Goal: Navigation & Orientation: Find specific page/section

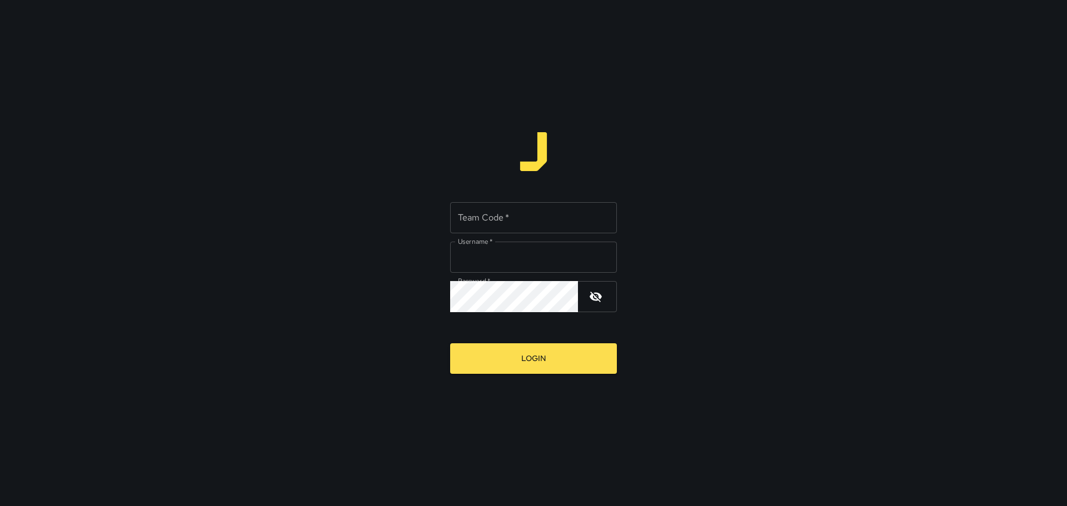
type input "*****"
click at [521, 213] on input "Team Code   *" at bounding box center [533, 217] width 167 height 31
type input "****"
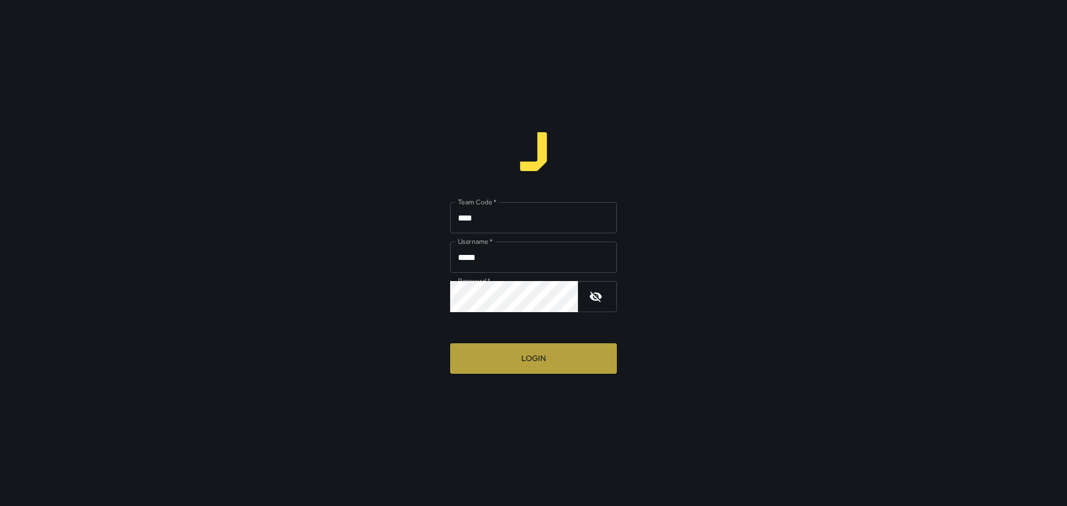
click at [531, 360] on button "Login" at bounding box center [533, 358] width 167 height 31
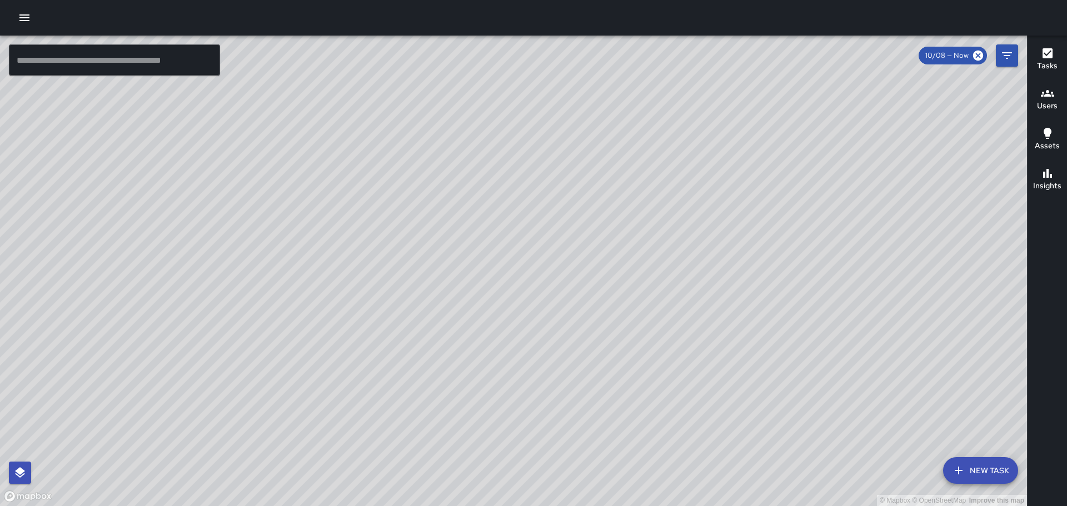
drag, startPoint x: 648, startPoint y: 294, endPoint x: 686, endPoint y: 103, distance: 194.9
click at [682, 120] on div "© Mapbox © OpenStreetMap Improve this map" at bounding box center [513, 271] width 1027 height 471
drag, startPoint x: 876, startPoint y: 308, endPoint x: 806, endPoint y: 232, distance: 103.0
click at [810, 232] on div "© Mapbox © OpenStreetMap Improve this map" at bounding box center [513, 271] width 1027 height 471
drag, startPoint x: 320, startPoint y: 241, endPoint x: 468, endPoint y: 321, distance: 168.1
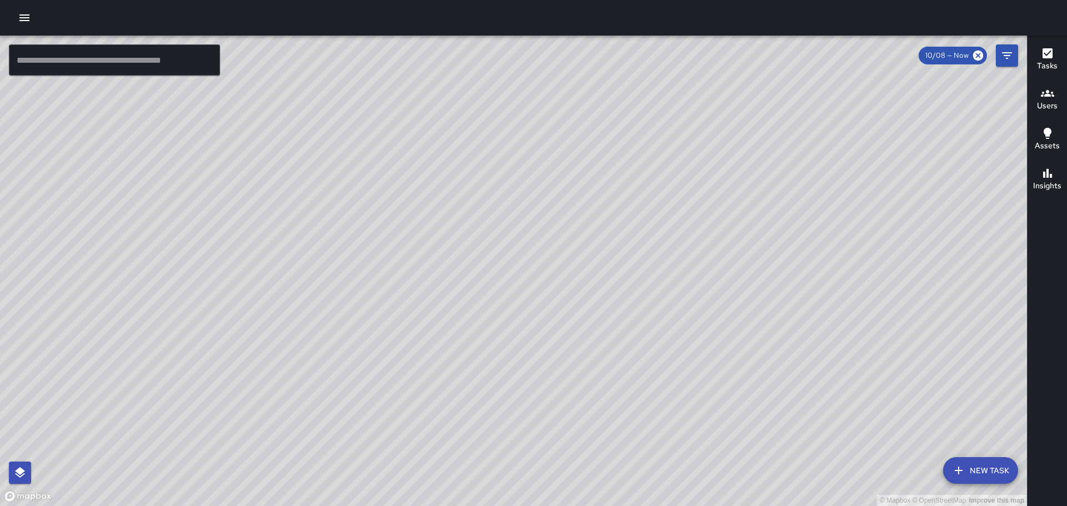
click at [468, 321] on div "© Mapbox © OpenStreetMap Improve this map" at bounding box center [513, 271] width 1027 height 471
drag, startPoint x: 420, startPoint y: 256, endPoint x: 449, endPoint y: 323, distance: 73.7
click at [449, 323] on div "© Mapbox © OpenStreetMap Improve this map" at bounding box center [513, 271] width 1027 height 471
drag, startPoint x: 626, startPoint y: 237, endPoint x: 580, endPoint y: 301, distance: 78.7
click at [583, 304] on div "© Mapbox © OpenStreetMap Improve this map" at bounding box center [513, 271] width 1027 height 471
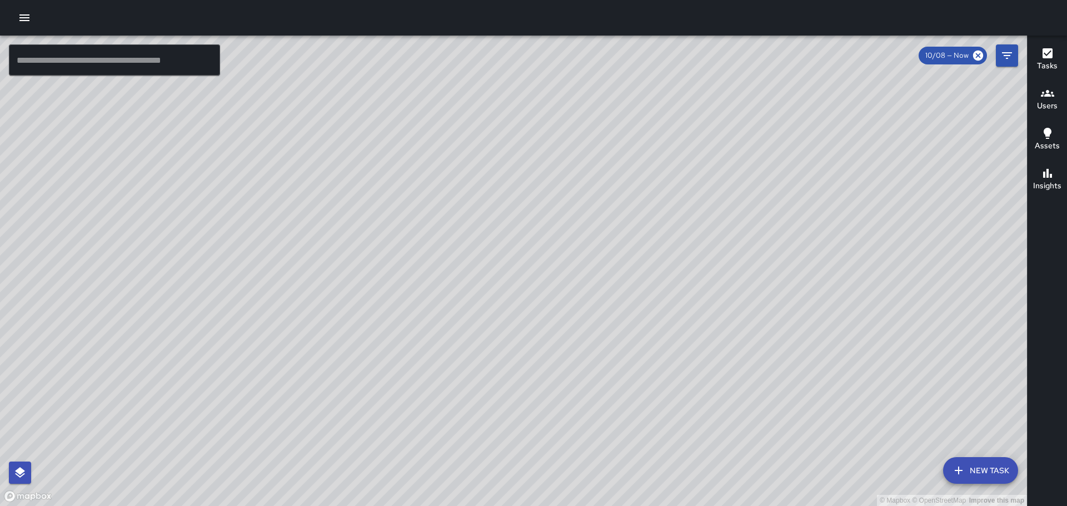
drag, startPoint x: 283, startPoint y: 296, endPoint x: 417, endPoint y: 474, distance: 223.0
click at [417, 474] on div "© Mapbox © OpenStreetMap Improve this map" at bounding box center [513, 271] width 1027 height 471
drag, startPoint x: 455, startPoint y: 401, endPoint x: 411, endPoint y: 215, distance: 191.1
click at [411, 219] on div "© Mapbox © OpenStreetMap Improve this map" at bounding box center [513, 271] width 1027 height 471
drag, startPoint x: 718, startPoint y: 495, endPoint x: 625, endPoint y: 273, distance: 240.0
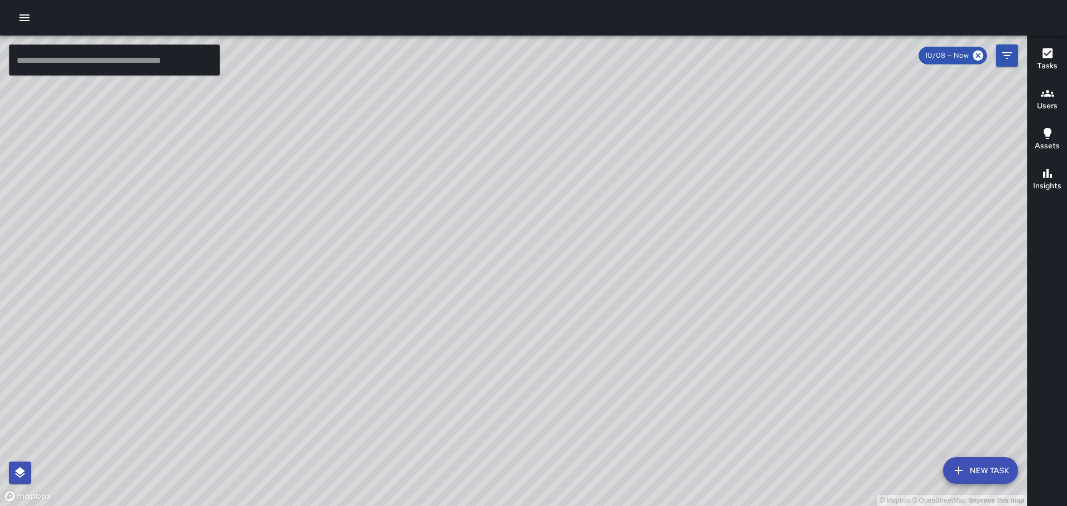
click at [636, 293] on div "© Mapbox © OpenStreetMap Improve this map" at bounding box center [513, 271] width 1027 height 471
drag, startPoint x: 673, startPoint y: 311, endPoint x: 642, endPoint y: 144, distance: 170.1
click at [642, 148] on div "© Mapbox © OpenStreetMap Improve this map" at bounding box center [513, 271] width 1027 height 471
drag, startPoint x: 677, startPoint y: 358, endPoint x: 643, endPoint y: 252, distance: 111.6
click at [643, 253] on div "© Mapbox © OpenStreetMap Improve this map KM [PERSON_NAME] [STREET_ADDRESS] Com…" at bounding box center [513, 271] width 1027 height 471
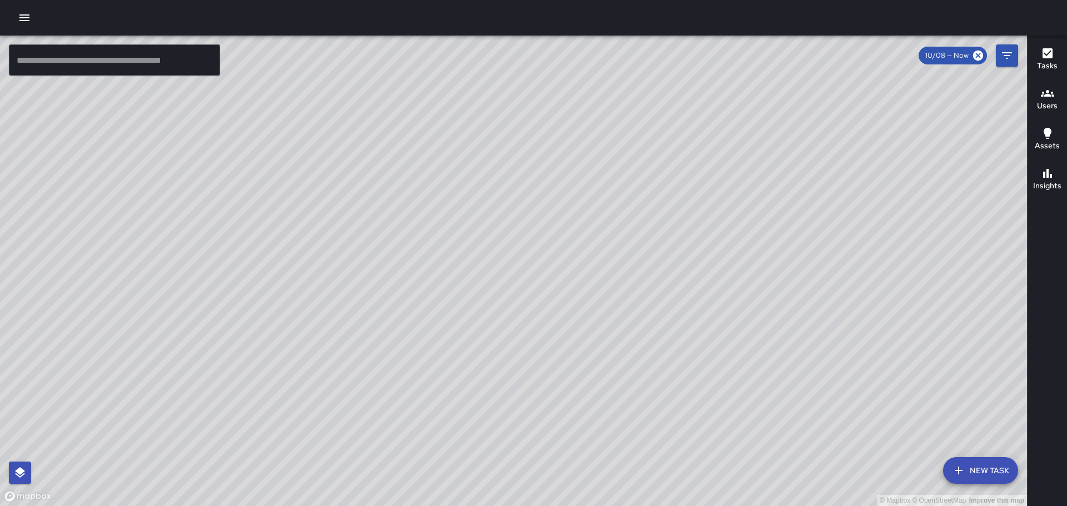
drag, startPoint x: 865, startPoint y: 219, endPoint x: 693, endPoint y: 239, distance: 172.3
click at [693, 239] on div "© Mapbox © OpenStreetMap Improve this map" at bounding box center [513, 271] width 1027 height 471
drag, startPoint x: 777, startPoint y: 165, endPoint x: 683, endPoint y: 296, distance: 161.3
click at [683, 296] on div "© Mapbox © OpenStreetMap Improve this map" at bounding box center [513, 271] width 1027 height 471
drag, startPoint x: 755, startPoint y: 249, endPoint x: 670, endPoint y: 270, distance: 88.0
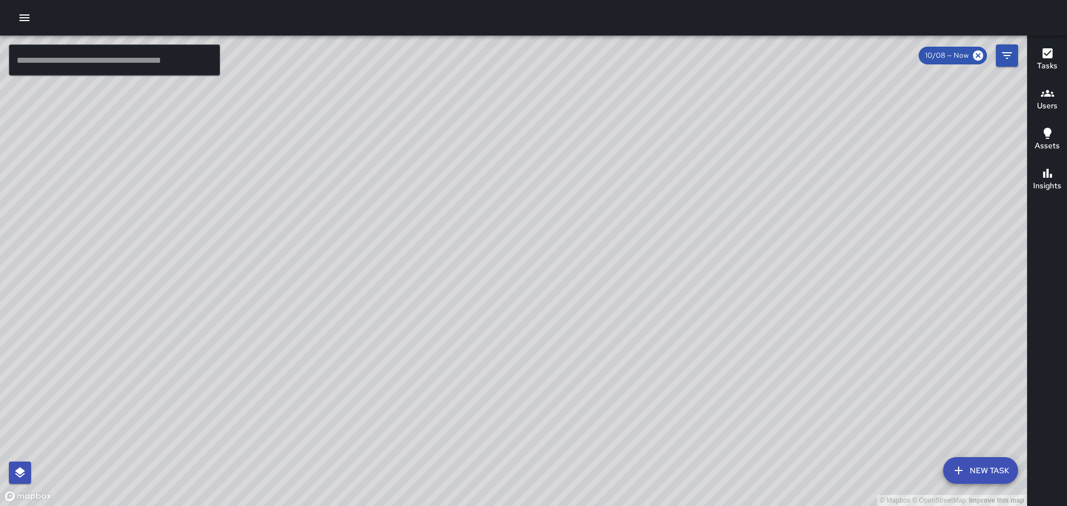
click at [670, 272] on div "© Mapbox © OpenStreetMap Improve this map" at bounding box center [513, 271] width 1027 height 471
drag, startPoint x: 712, startPoint y: 412, endPoint x: 595, endPoint y: 177, distance: 262.7
click at [595, 174] on div "© Mapbox © OpenStreetMap Improve this map" at bounding box center [513, 271] width 1027 height 471
drag, startPoint x: 797, startPoint y: 309, endPoint x: 722, endPoint y: 192, distance: 139.5
click at [723, 193] on div "© Mapbox © OpenStreetMap Improve this map" at bounding box center [513, 271] width 1027 height 471
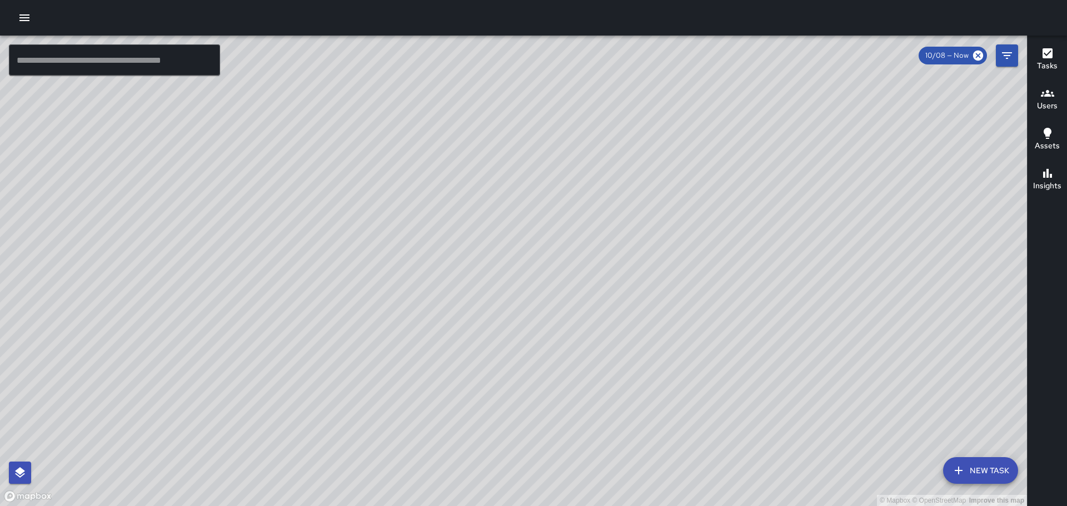
drag, startPoint x: 738, startPoint y: 241, endPoint x: 659, endPoint y: 292, distance: 94.8
click at [736, 495] on div "© Mapbox © OpenStreetMap Improve this map" at bounding box center [513, 271] width 1027 height 471
drag, startPoint x: 818, startPoint y: 379, endPoint x: 730, endPoint y: 131, distance: 263.4
click at [732, 137] on div "© Mapbox © OpenStreetMap Improve this map" at bounding box center [513, 271] width 1027 height 471
drag, startPoint x: 777, startPoint y: 363, endPoint x: 761, endPoint y: 232, distance: 132.1
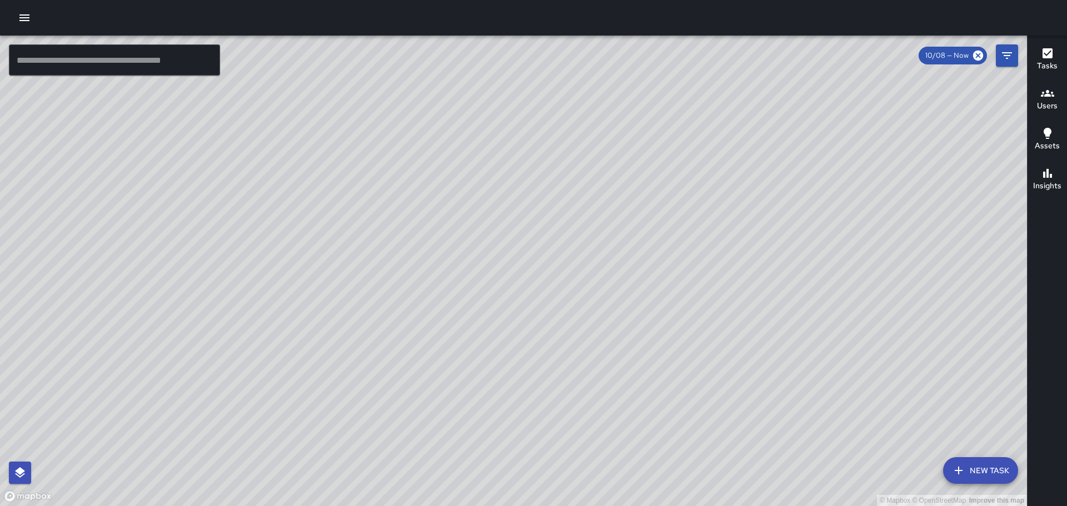
click at [761, 233] on div "© Mapbox © OpenStreetMap Improve this map" at bounding box center [513, 271] width 1027 height 471
drag, startPoint x: 772, startPoint y: 307, endPoint x: 760, endPoint y: 213, distance: 94.2
click at [760, 213] on div "© Mapbox © OpenStreetMap Improve this map" at bounding box center [513, 271] width 1027 height 471
drag, startPoint x: 474, startPoint y: 147, endPoint x: 574, endPoint y: 337, distance: 214.2
click at [573, 351] on div "© Mapbox © OpenStreetMap Improve this map" at bounding box center [513, 271] width 1027 height 471
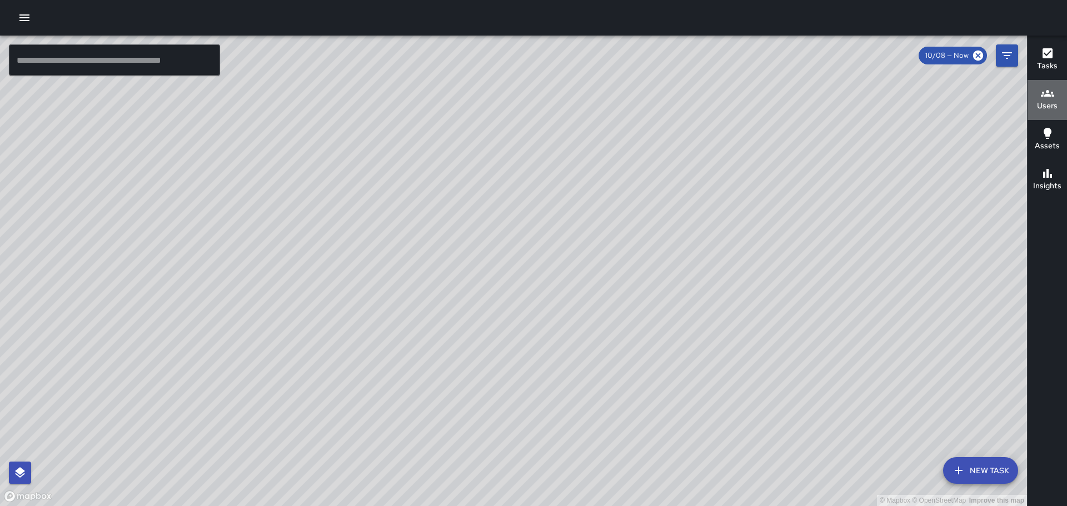
click at [1043, 98] on icon "button" at bounding box center [1047, 93] width 13 height 13
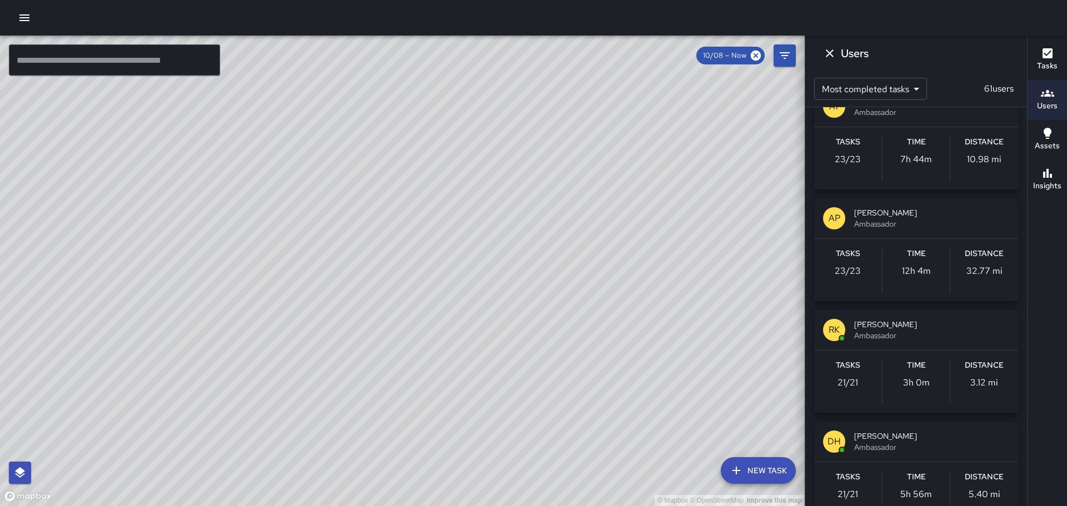
scroll to position [1278, 0]
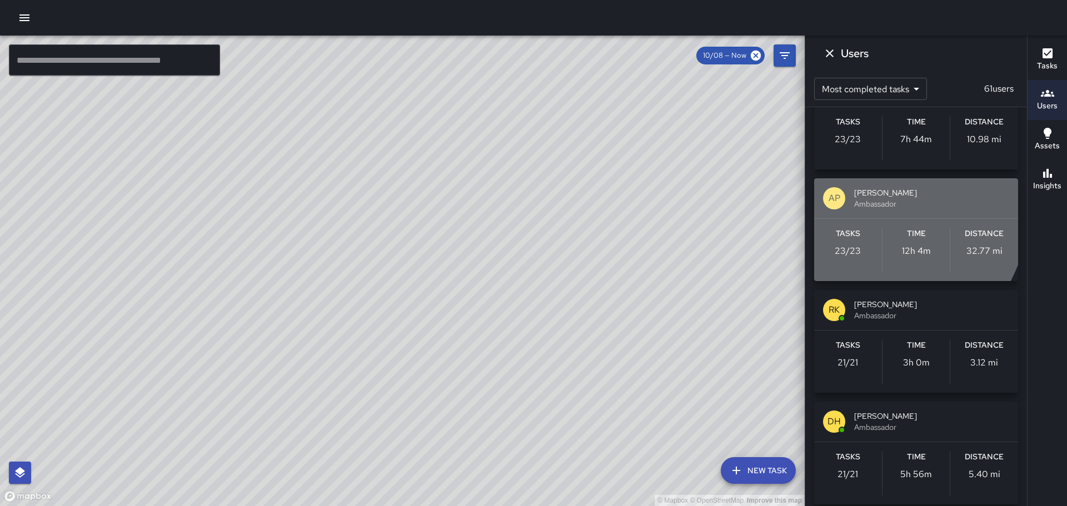
click at [835, 192] on p "AP" at bounding box center [834, 198] width 12 height 13
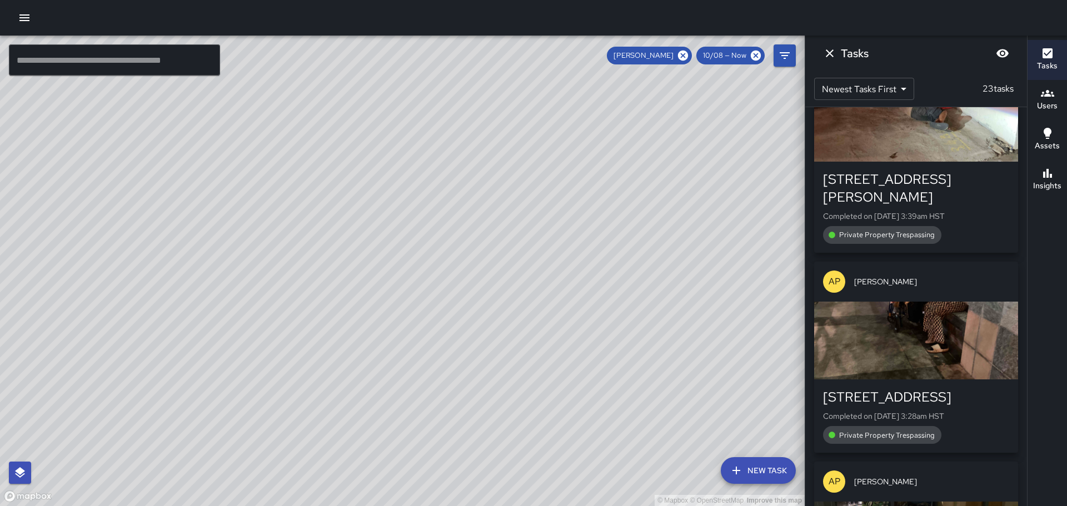
scroll to position [945, 0]
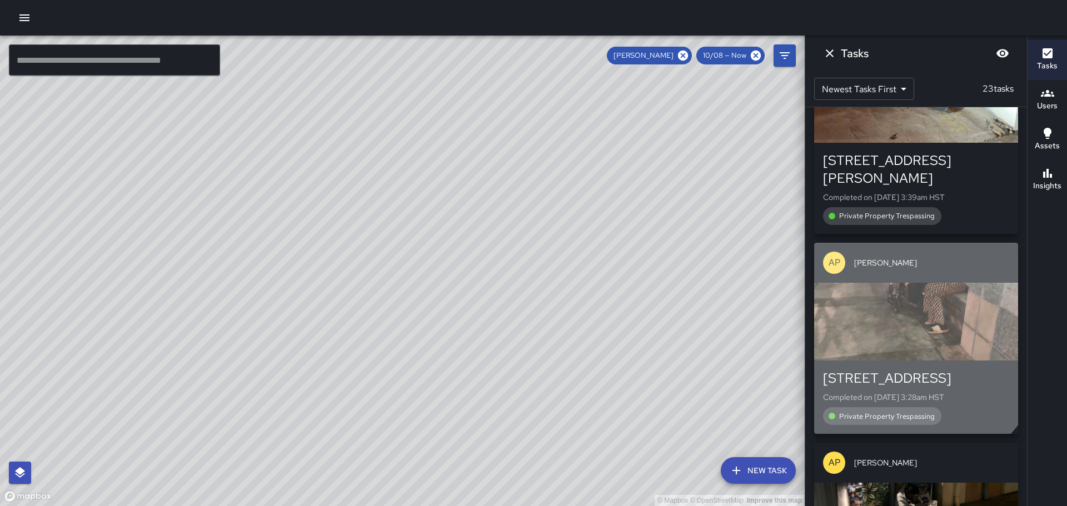
click at [898, 314] on div "button" at bounding box center [916, 322] width 204 height 78
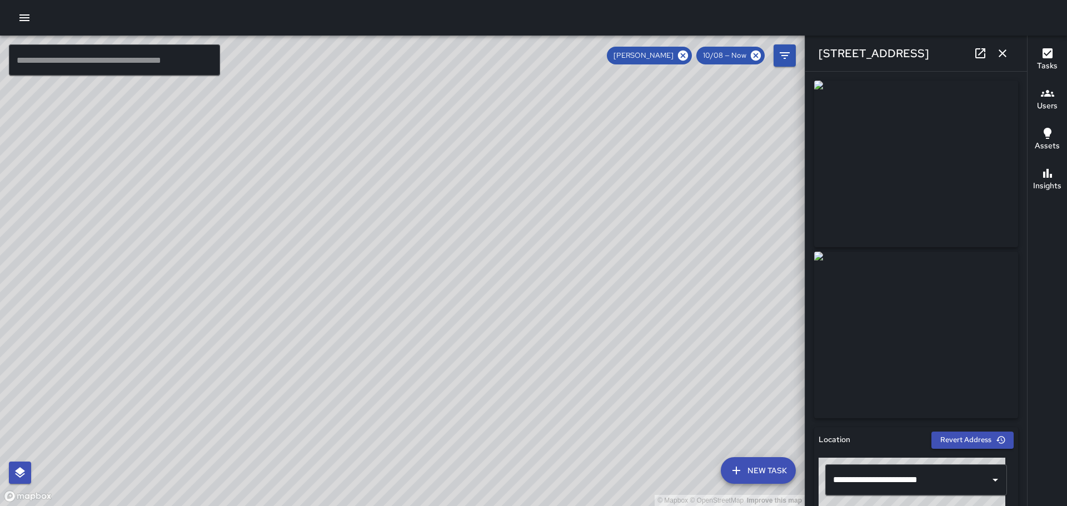
click at [1002, 53] on icon "button" at bounding box center [1002, 53] width 8 height 8
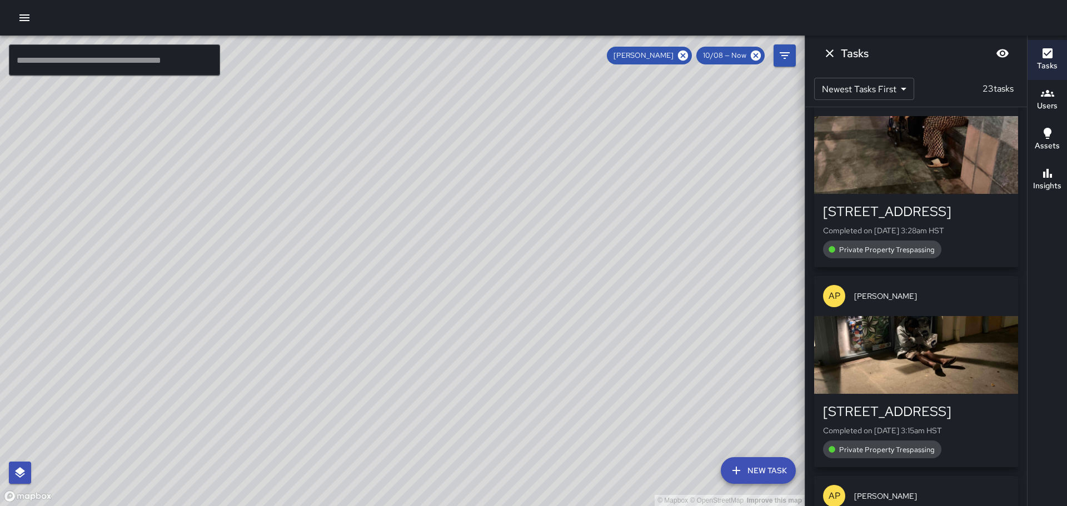
scroll to position [1167, 0]
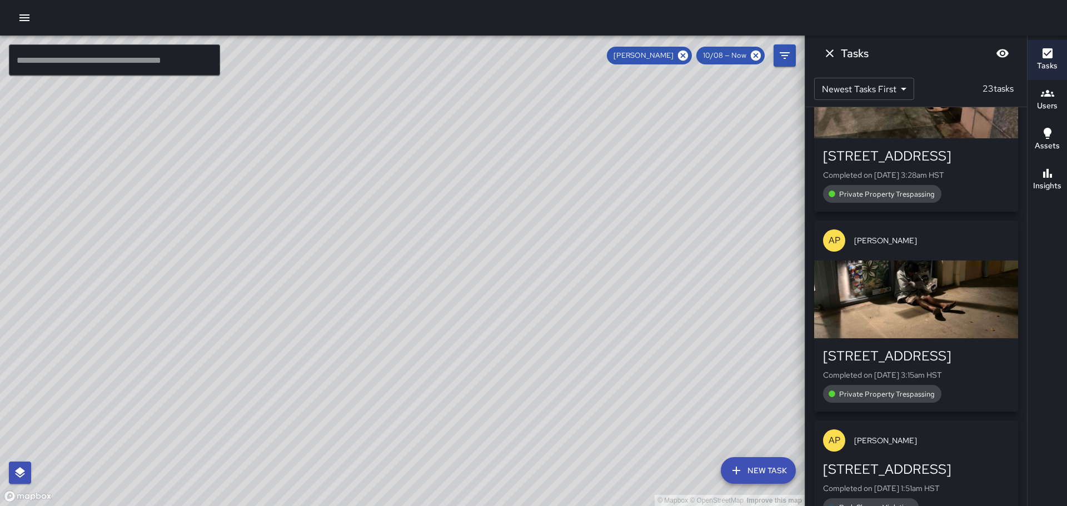
click at [935, 268] on div "button" at bounding box center [916, 300] width 204 height 78
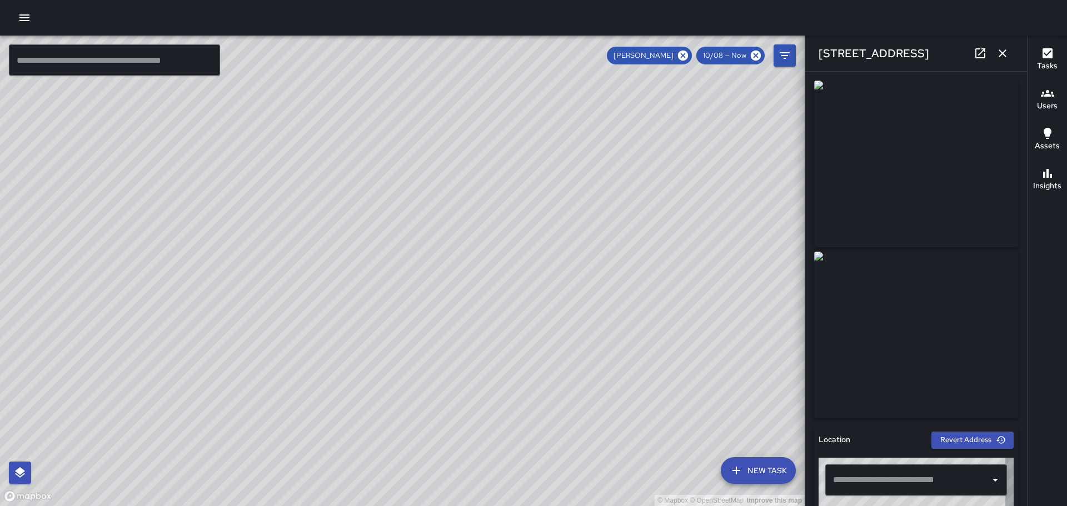
type input "**********"
click at [998, 51] on icon "button" at bounding box center [1002, 53] width 13 height 13
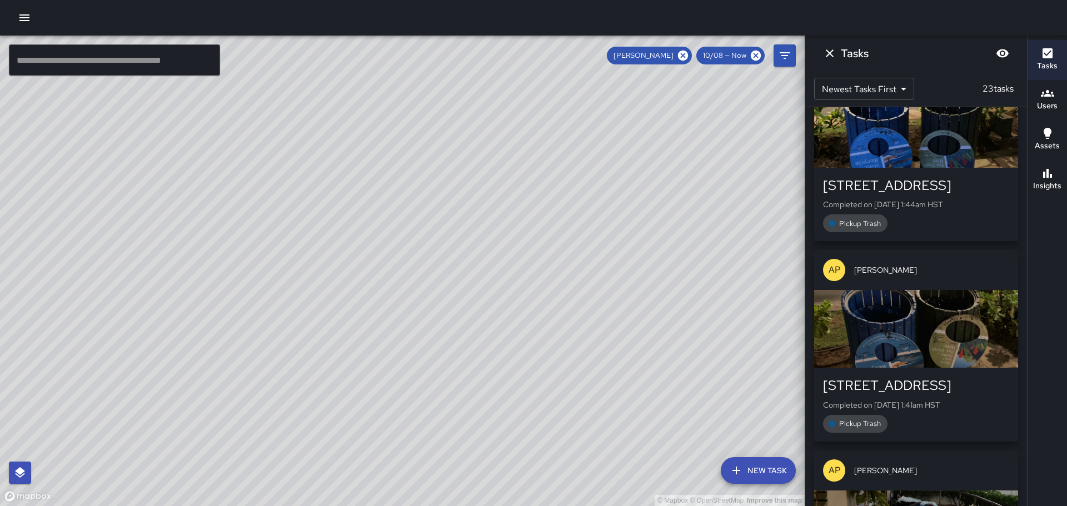
scroll to position [2111, 0]
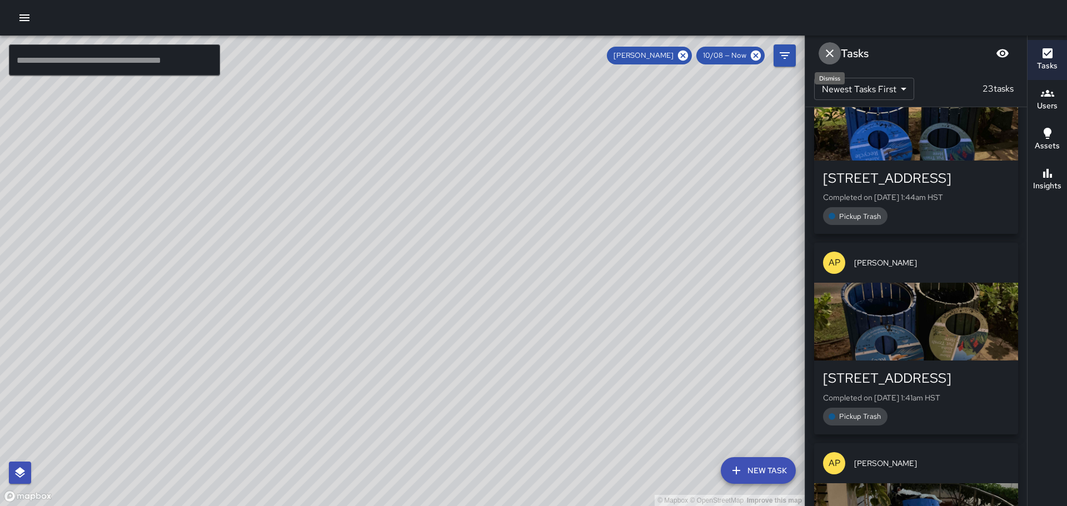
click at [831, 51] on icon "Dismiss" at bounding box center [830, 53] width 8 height 8
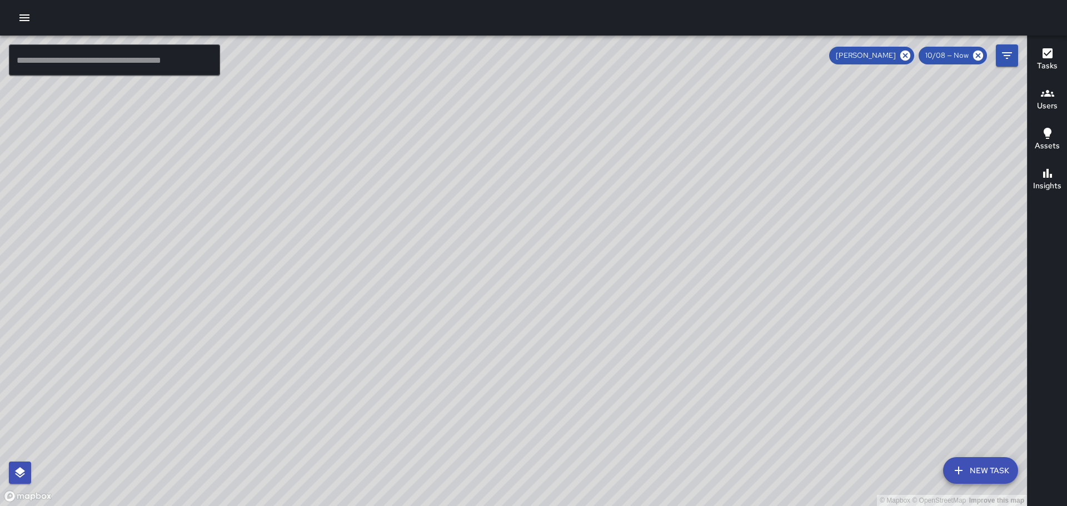
drag, startPoint x: 710, startPoint y: 334, endPoint x: 558, endPoint y: 149, distance: 238.9
click at [558, 149] on div "© Mapbox © OpenStreetMap Improve this map" at bounding box center [513, 271] width 1027 height 471
drag, startPoint x: 720, startPoint y: 248, endPoint x: 640, endPoint y: 123, distance: 148.4
click at [640, 123] on div "© Mapbox © OpenStreetMap Improve this map" at bounding box center [513, 271] width 1027 height 471
drag, startPoint x: 452, startPoint y: 301, endPoint x: 534, endPoint y: 196, distance: 133.0
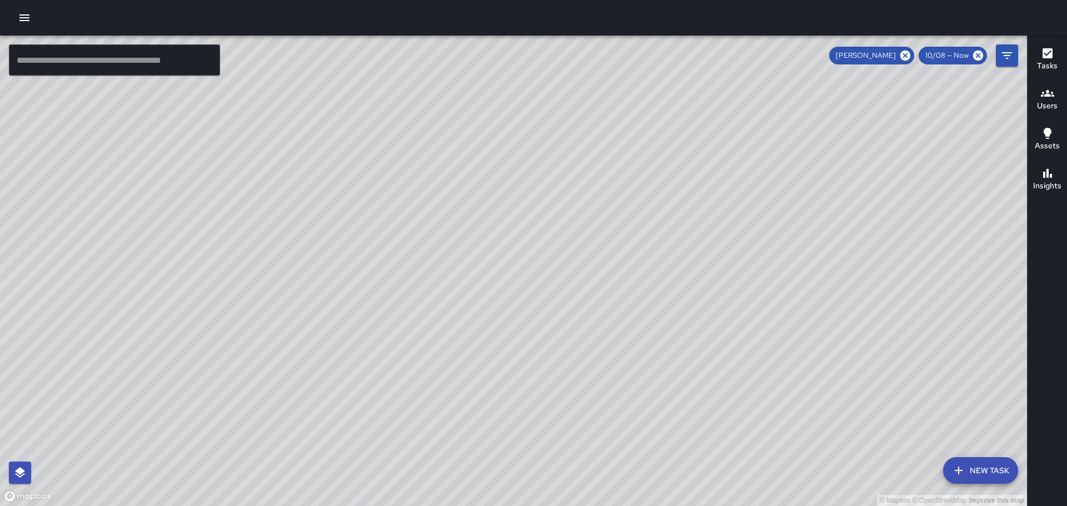
click at [534, 196] on div "© Mapbox © OpenStreetMap Improve this map" at bounding box center [513, 271] width 1027 height 471
drag, startPoint x: 456, startPoint y: 259, endPoint x: 531, endPoint y: 326, distance: 100.4
click at [531, 326] on div "© Mapbox © OpenStreetMap Improve this map" at bounding box center [513, 271] width 1027 height 471
drag, startPoint x: 643, startPoint y: 357, endPoint x: 502, endPoint y: 107, distance: 287.1
click at [505, 108] on div "© Mapbox © OpenStreetMap Improve this map" at bounding box center [513, 271] width 1027 height 471
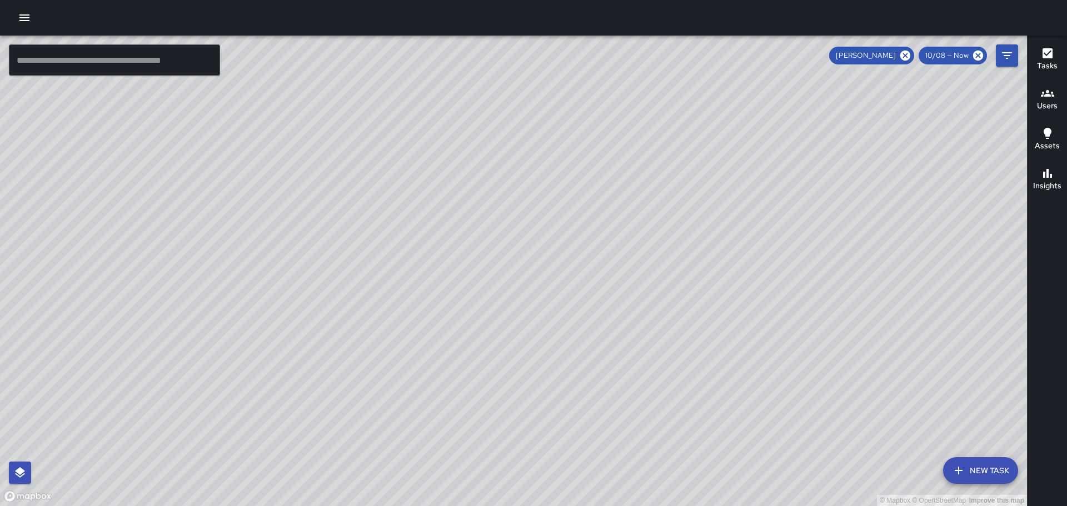
drag, startPoint x: 544, startPoint y: 168, endPoint x: 498, endPoint y: 132, distance: 58.2
click at [498, 132] on div "© Mapbox © OpenStreetMap Improve this map" at bounding box center [513, 271] width 1027 height 471
drag, startPoint x: 511, startPoint y: 159, endPoint x: 561, endPoint y: 281, distance: 132.3
click at [561, 281] on div "© Mapbox © OpenStreetMap Improve this map" at bounding box center [513, 271] width 1027 height 471
drag, startPoint x: 596, startPoint y: 194, endPoint x: 623, endPoint y: 269, distance: 79.6
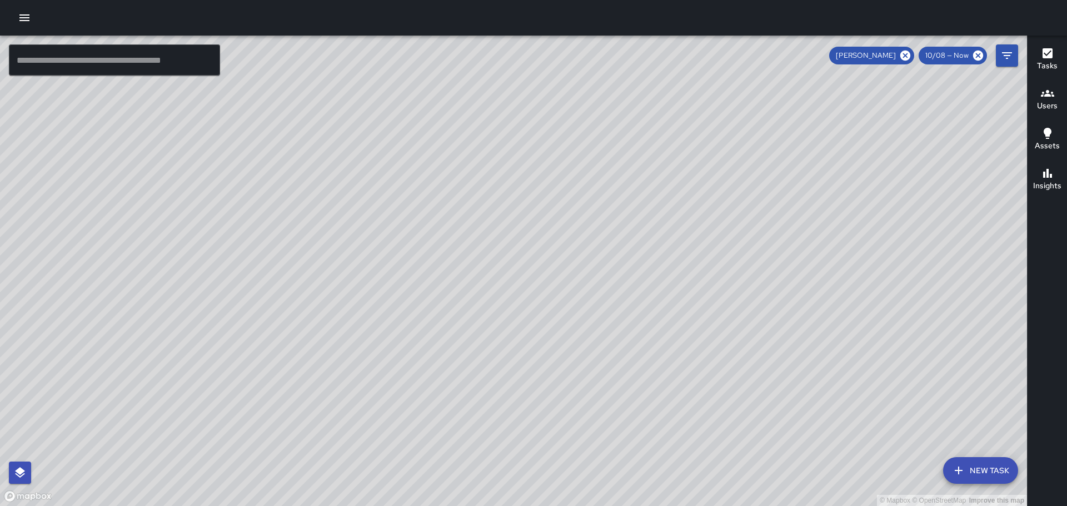
click at [634, 372] on div "© Mapbox © OpenStreetMap Improve this map" at bounding box center [513, 271] width 1027 height 471
drag, startPoint x: 606, startPoint y: 229, endPoint x: 667, endPoint y: 415, distance: 195.9
click at [668, 425] on div "© Mapbox © OpenStreetMap Improve this map" at bounding box center [513, 271] width 1027 height 471
drag, startPoint x: 607, startPoint y: 337, endPoint x: 570, endPoint y: 237, distance: 106.5
click at [570, 238] on div "© Mapbox © OpenStreetMap Improve this map" at bounding box center [513, 271] width 1027 height 471
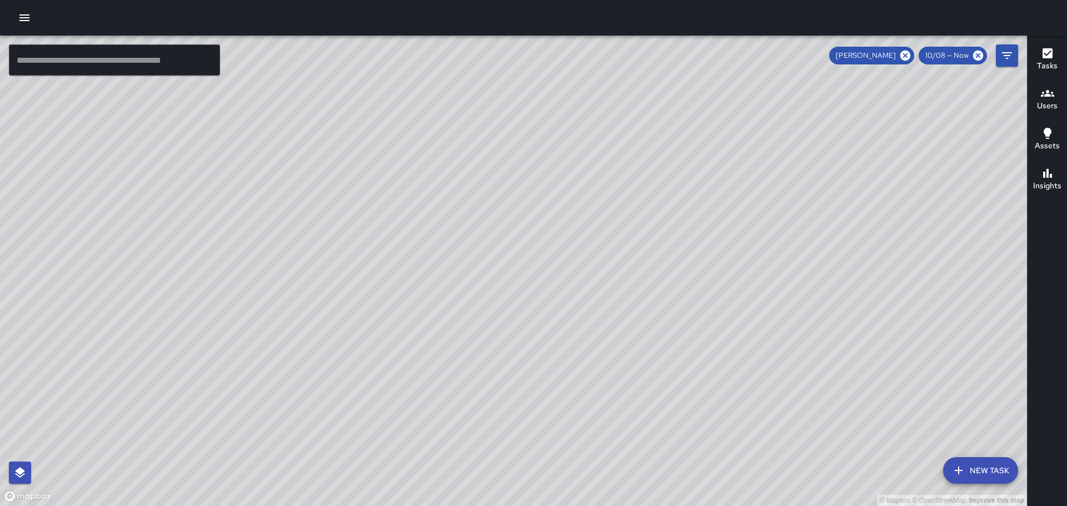
drag, startPoint x: 510, startPoint y: 300, endPoint x: 519, endPoint y: 222, distance: 78.9
click at [519, 222] on div "© Mapbox © OpenStreetMap Improve this map" at bounding box center [513, 271] width 1027 height 471
drag, startPoint x: 386, startPoint y: 306, endPoint x: 446, endPoint y: 314, distance: 60.6
click at [446, 314] on div "© Mapbox © OpenStreetMap Improve this map" at bounding box center [513, 271] width 1027 height 471
drag, startPoint x: 374, startPoint y: 277, endPoint x: 455, endPoint y: 316, distance: 89.7
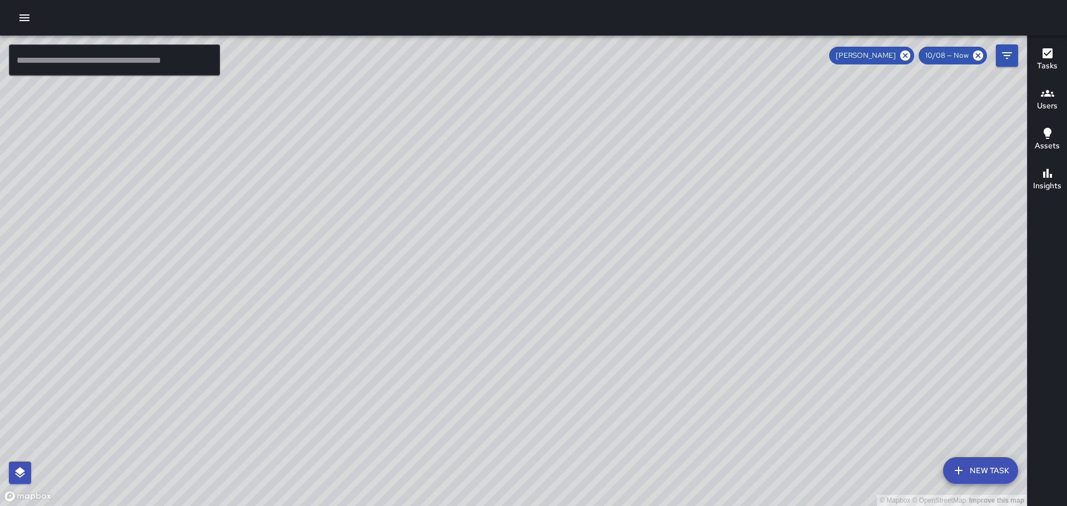
click at [452, 323] on div "© Mapbox © OpenStreetMap Improve this map" at bounding box center [513, 271] width 1027 height 471
drag, startPoint x: 388, startPoint y: 311, endPoint x: 497, endPoint y: 249, distance: 125.9
click at [497, 249] on div "© Mapbox © OpenStreetMap Improve this map" at bounding box center [513, 271] width 1027 height 471
drag, startPoint x: 404, startPoint y: 367, endPoint x: 376, endPoint y: 229, distance: 140.1
click at [376, 233] on div "© Mapbox © OpenStreetMap Improve this map" at bounding box center [513, 271] width 1027 height 471
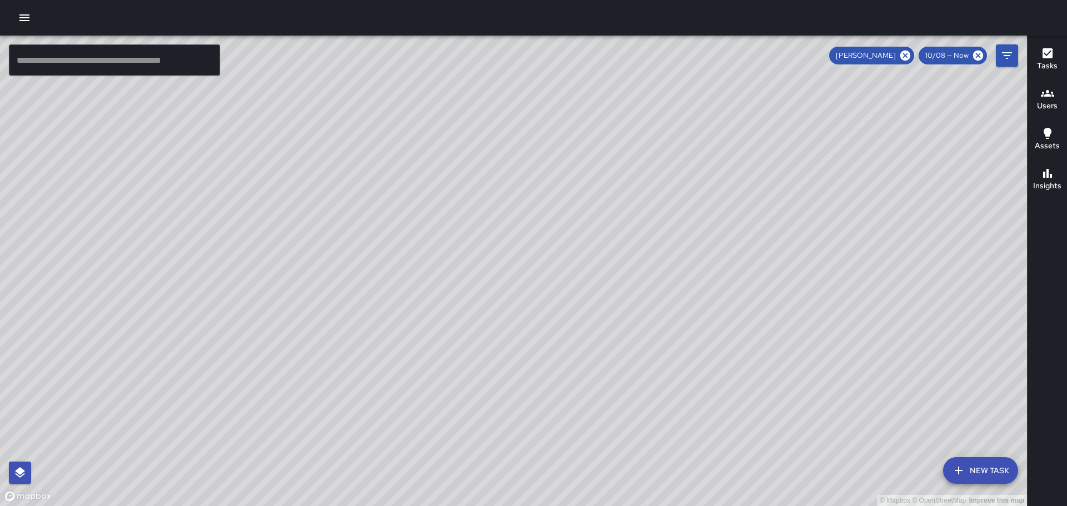
drag, startPoint x: 611, startPoint y: 356, endPoint x: 539, endPoint y: 208, distance: 164.5
click at [541, 212] on div "© Mapbox © OpenStreetMap Improve this map" at bounding box center [513, 271] width 1027 height 471
drag, startPoint x: 630, startPoint y: 373, endPoint x: 550, endPoint y: 213, distance: 178.7
click at [550, 213] on div "© Mapbox © OpenStreetMap Improve this map" at bounding box center [513, 271] width 1027 height 471
drag, startPoint x: 613, startPoint y: 347, endPoint x: 588, endPoint y: 306, distance: 48.6
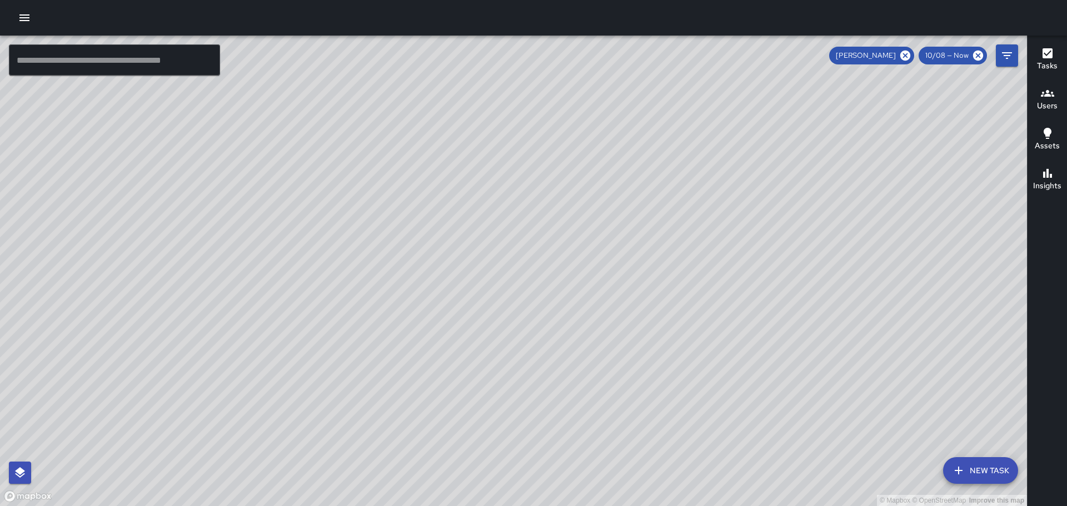
click at [588, 306] on div "© Mapbox © OpenStreetMap Improve this map" at bounding box center [513, 271] width 1027 height 471
drag, startPoint x: 543, startPoint y: 342, endPoint x: 497, endPoint y: 229, distance: 121.3
click at [501, 239] on div "© Mapbox © OpenStreetMap Improve this map" at bounding box center [513, 271] width 1027 height 471
drag, startPoint x: 388, startPoint y: 151, endPoint x: 582, endPoint y: 312, distance: 252.6
click at [582, 312] on div "© Mapbox © OpenStreetMap Improve this map" at bounding box center [513, 271] width 1027 height 471
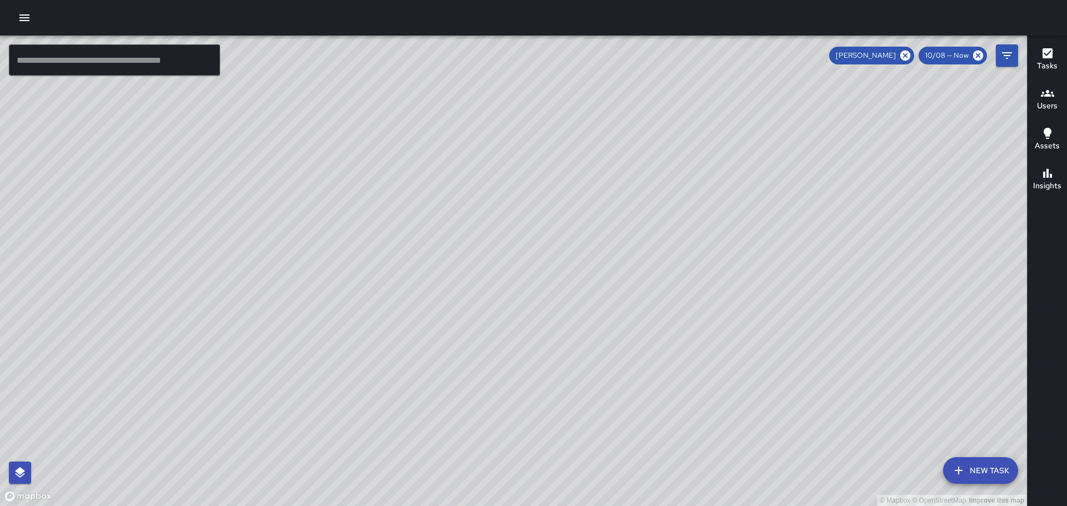
drag, startPoint x: 378, startPoint y: 241, endPoint x: 428, endPoint y: 221, distance: 53.6
click at [426, 221] on div "© Mapbox © OpenStreetMap Improve this map" at bounding box center [513, 271] width 1027 height 471
drag, startPoint x: 369, startPoint y: 217, endPoint x: 566, endPoint y: 193, distance: 198.1
click at [566, 193] on div "© Mapbox © OpenStreetMap Improve this map" at bounding box center [513, 271] width 1027 height 471
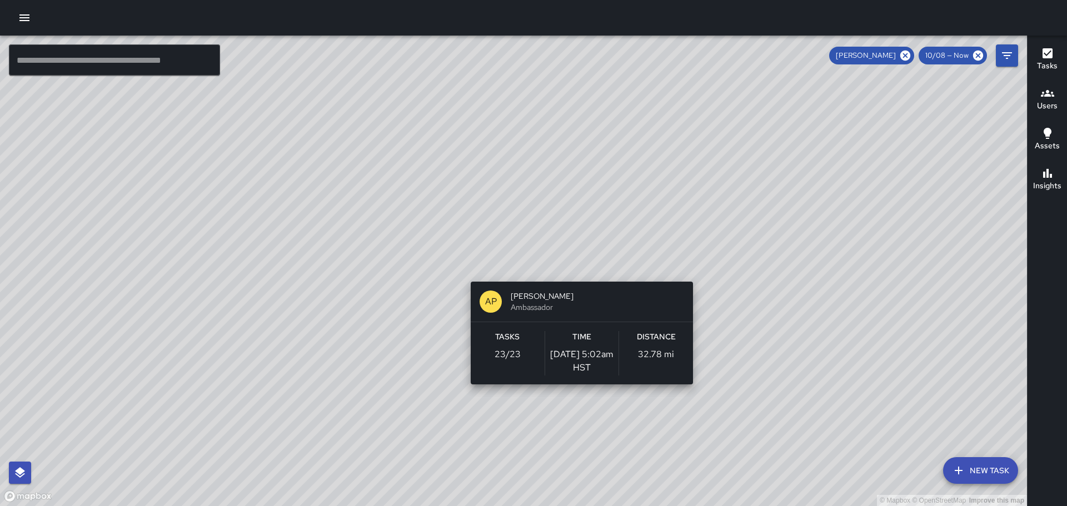
drag, startPoint x: 598, startPoint y: 309, endPoint x: 511, endPoint y: 181, distance: 155.2
click at [511, 181] on div "© Mapbox © OpenStreetMap Improve this map AP [PERSON_NAME] Ambassador Tasks 23 …" at bounding box center [513, 271] width 1027 height 471
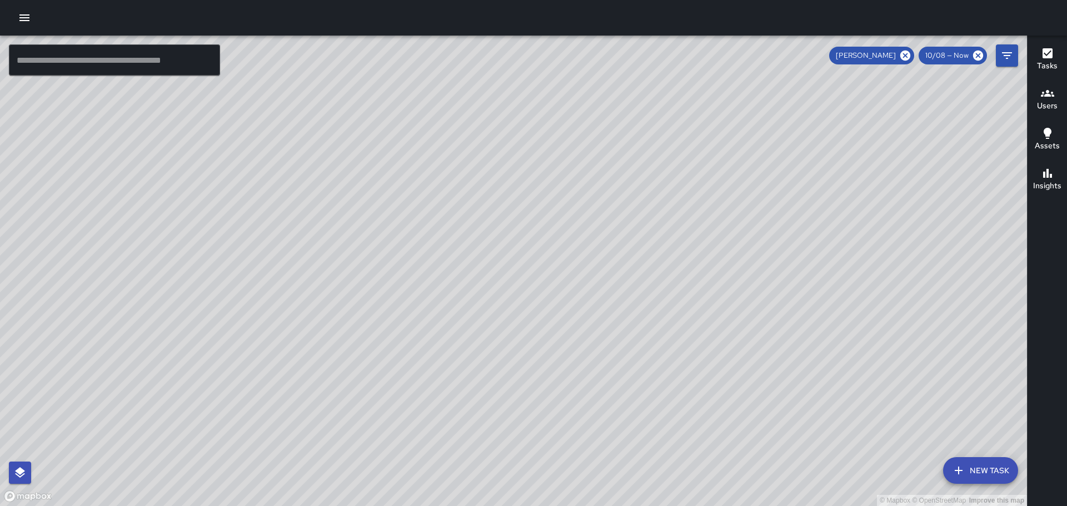
drag, startPoint x: 806, startPoint y: 328, endPoint x: 718, endPoint y: 166, distance: 184.0
click at [718, 166] on div "© Mapbox © OpenStreetMap Improve this map" at bounding box center [513, 271] width 1027 height 471
drag, startPoint x: 847, startPoint y: 292, endPoint x: 717, endPoint y: 192, distance: 163.6
click at [717, 192] on div "© Mapbox © OpenStreetMap Improve this map" at bounding box center [513, 271] width 1027 height 471
drag, startPoint x: 798, startPoint y: 261, endPoint x: 697, endPoint y: 158, distance: 144.6
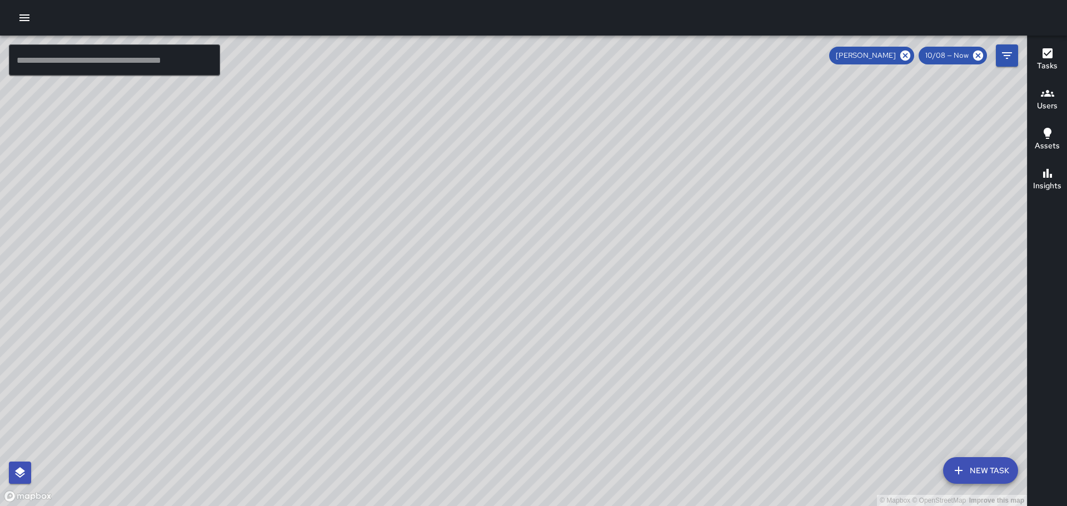
click at [697, 158] on div "© Mapbox © OpenStreetMap Improve this map" at bounding box center [513, 271] width 1027 height 471
drag, startPoint x: 761, startPoint y: 213, endPoint x: 730, endPoint y: 185, distance: 41.7
click at [731, 186] on div "© Mapbox © OpenStreetMap Improve this map" at bounding box center [513, 271] width 1027 height 471
drag, startPoint x: 480, startPoint y: 251, endPoint x: 553, endPoint y: 132, distance: 139.5
click at [546, 147] on div "© Mapbox © OpenStreetMap Improve this map" at bounding box center [513, 271] width 1027 height 471
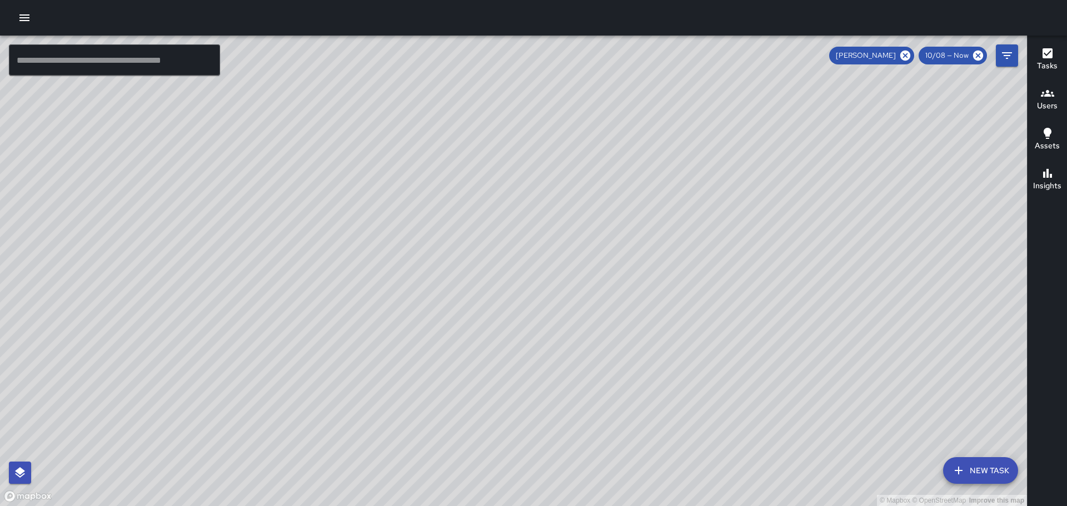
drag, startPoint x: 772, startPoint y: 307, endPoint x: 731, endPoint y: 167, distance: 145.6
click at [732, 169] on div "© Mapbox © OpenStreetMap Improve this map" at bounding box center [513, 271] width 1027 height 471
drag, startPoint x: 521, startPoint y: 177, endPoint x: 627, endPoint y: 391, distance: 238.8
click at [627, 395] on div "© Mapbox © OpenStreetMap Improve this map" at bounding box center [513, 271] width 1027 height 471
drag, startPoint x: 585, startPoint y: 269, endPoint x: 672, endPoint y: 356, distance: 122.6
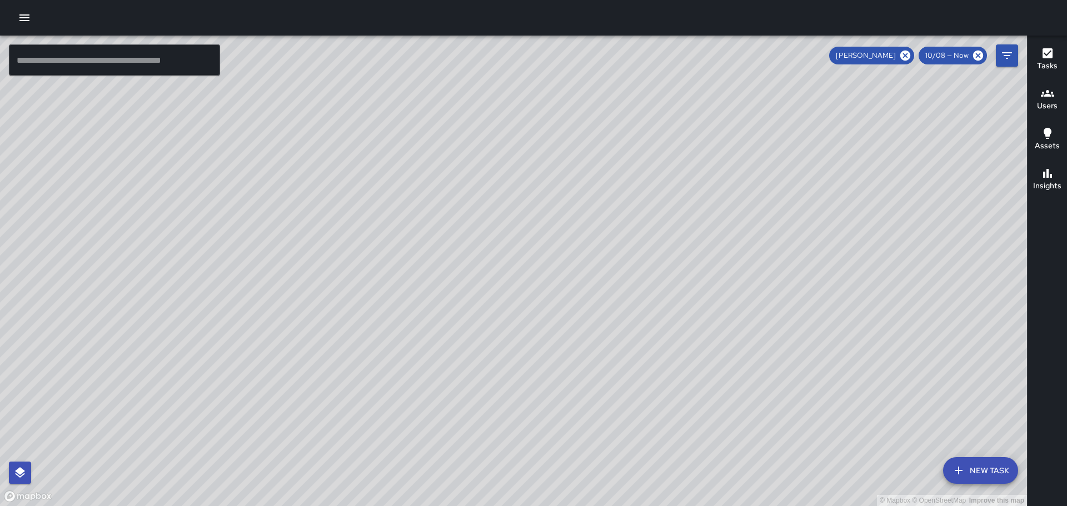
click at [672, 357] on div "© Mapbox © OpenStreetMap Improve this map" at bounding box center [513, 271] width 1027 height 471
drag, startPoint x: 655, startPoint y: 289, endPoint x: 678, endPoint y: 423, distance: 136.5
click at [678, 424] on div "© Mapbox © OpenStreetMap Improve this map" at bounding box center [513, 271] width 1027 height 471
drag, startPoint x: 614, startPoint y: 288, endPoint x: 642, endPoint y: 394, distance: 109.7
click at [642, 394] on div "© Mapbox © OpenStreetMap Improve this map" at bounding box center [513, 271] width 1027 height 471
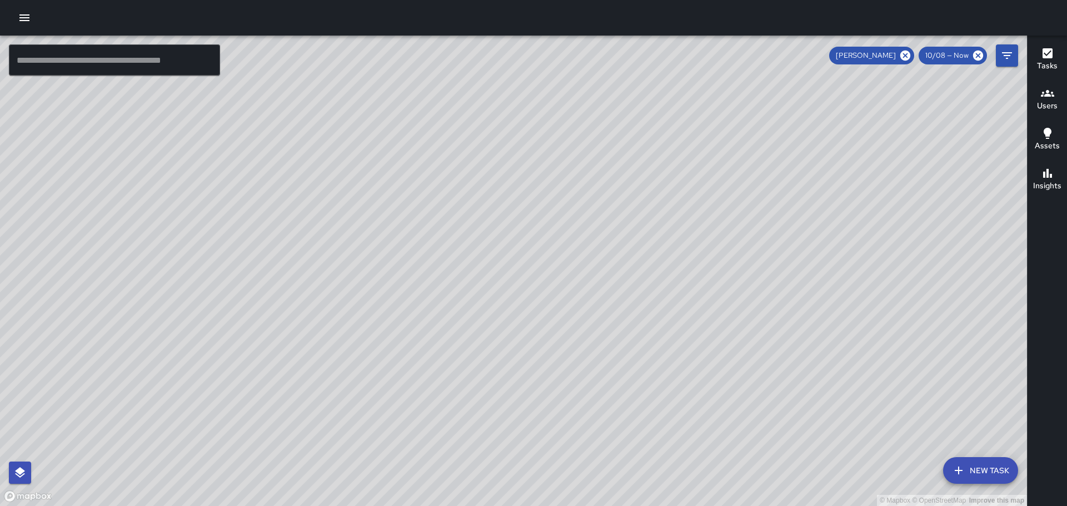
drag, startPoint x: 617, startPoint y: 311, endPoint x: 640, endPoint y: 366, distance: 59.0
click at [640, 366] on div "© Mapbox © OpenStreetMap Improve this map" at bounding box center [513, 271] width 1027 height 471
drag, startPoint x: 543, startPoint y: 238, endPoint x: 557, endPoint y: 90, distance: 148.4
click at [560, 81] on div "© Mapbox © OpenStreetMap Improve this map" at bounding box center [513, 271] width 1027 height 471
drag, startPoint x: 668, startPoint y: 179, endPoint x: 657, endPoint y: 254, distance: 75.9
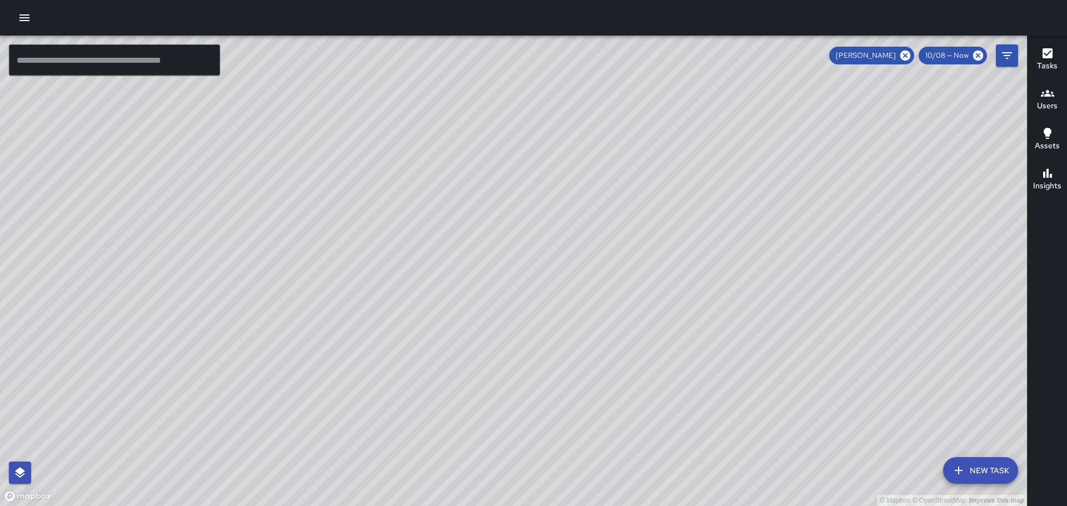
click at [713, 373] on div "© Mapbox © OpenStreetMap Improve this map" at bounding box center [513, 271] width 1027 height 471
drag, startPoint x: 644, startPoint y: 238, endPoint x: 671, endPoint y: 275, distance: 45.7
click at [666, 290] on div "© Mapbox © OpenStreetMap Improve this map" at bounding box center [513, 271] width 1027 height 471
drag, startPoint x: 724, startPoint y: 237, endPoint x: 633, endPoint y: 344, distance: 140.4
click at [633, 344] on div "© Mapbox © OpenStreetMap Improve this map" at bounding box center [513, 271] width 1027 height 471
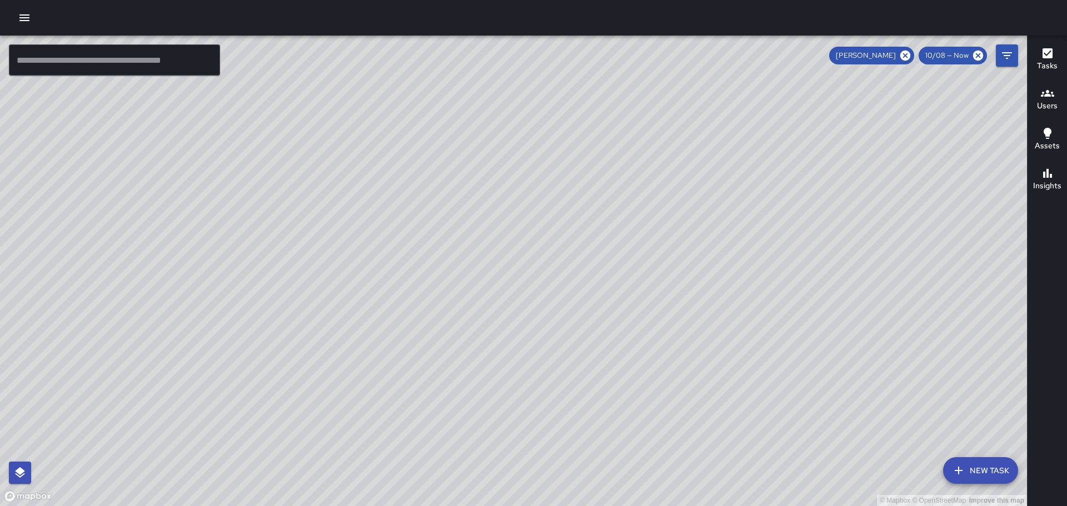
drag, startPoint x: 685, startPoint y: 246, endPoint x: 604, endPoint y: 378, distance: 154.7
click at [603, 382] on div "© Mapbox © OpenStreetMap Improve this map" at bounding box center [513, 271] width 1027 height 471
drag, startPoint x: 579, startPoint y: 198, endPoint x: 580, endPoint y: 278, distance: 80.6
click at [580, 314] on div "© Mapbox © OpenStreetMap Improve this map" at bounding box center [513, 271] width 1027 height 471
drag, startPoint x: 552, startPoint y: 275, endPoint x: 569, endPoint y: 313, distance: 41.8
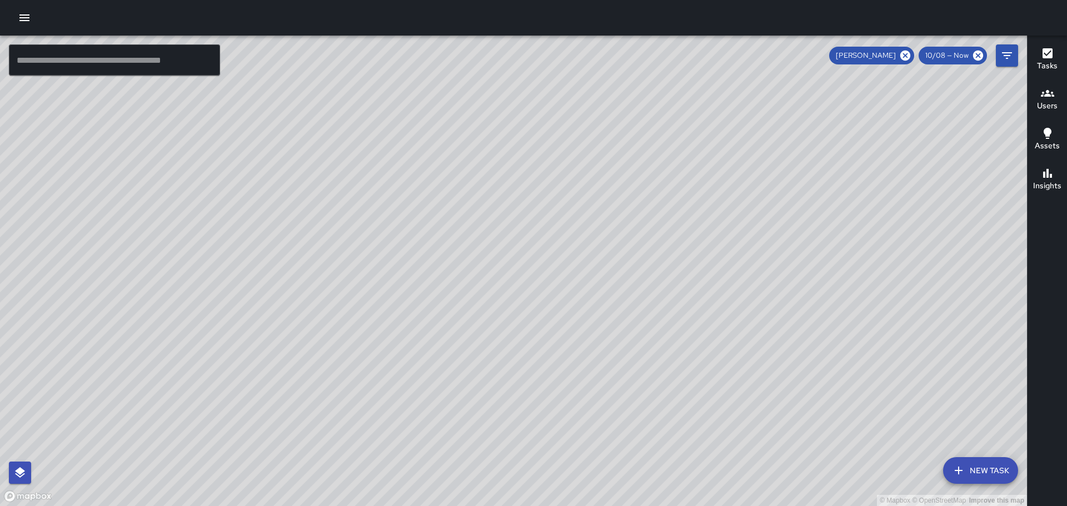
click at [569, 313] on div "© Mapbox © OpenStreetMap Improve this map" at bounding box center [513, 271] width 1027 height 471
drag, startPoint x: 590, startPoint y: 182, endPoint x: 582, endPoint y: 271, distance: 88.6
click at [583, 272] on div "© Mapbox © OpenStreetMap Improve this map" at bounding box center [513, 271] width 1027 height 471
drag, startPoint x: 427, startPoint y: 241, endPoint x: 479, endPoint y: 254, distance: 53.5
click at [479, 254] on div "© Mapbox © OpenStreetMap Improve this map" at bounding box center [513, 271] width 1027 height 471
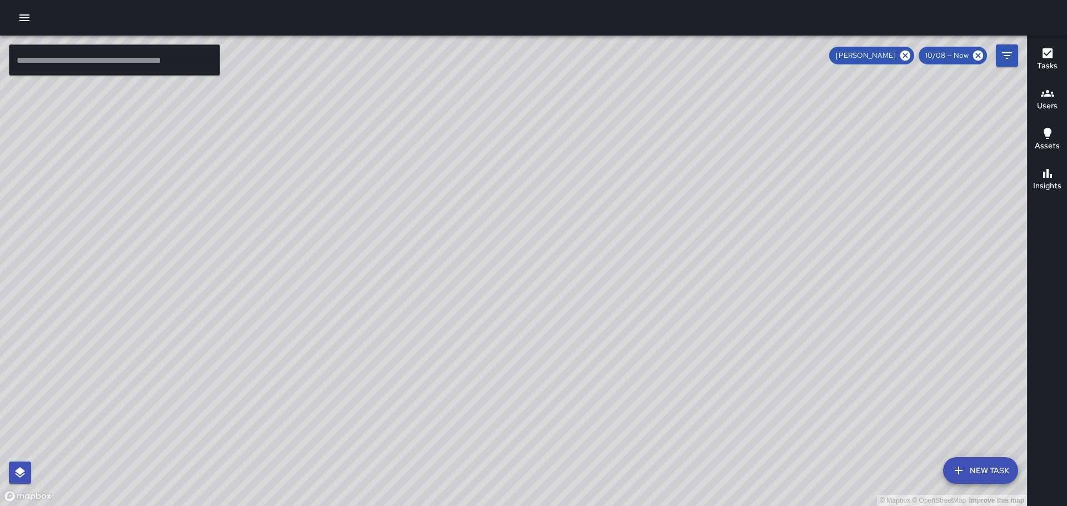
drag, startPoint x: 460, startPoint y: 348, endPoint x: 549, endPoint y: 216, distance: 159.2
click at [545, 220] on div "© Mapbox © OpenStreetMap Improve this map" at bounding box center [513, 271] width 1027 height 471
drag, startPoint x: 217, startPoint y: 253, endPoint x: 415, endPoint y: 252, distance: 197.8
click at [411, 252] on div "© Mapbox © OpenStreetMap Improve this map" at bounding box center [513, 271] width 1027 height 471
drag, startPoint x: 270, startPoint y: 248, endPoint x: 373, endPoint y: 274, distance: 106.2
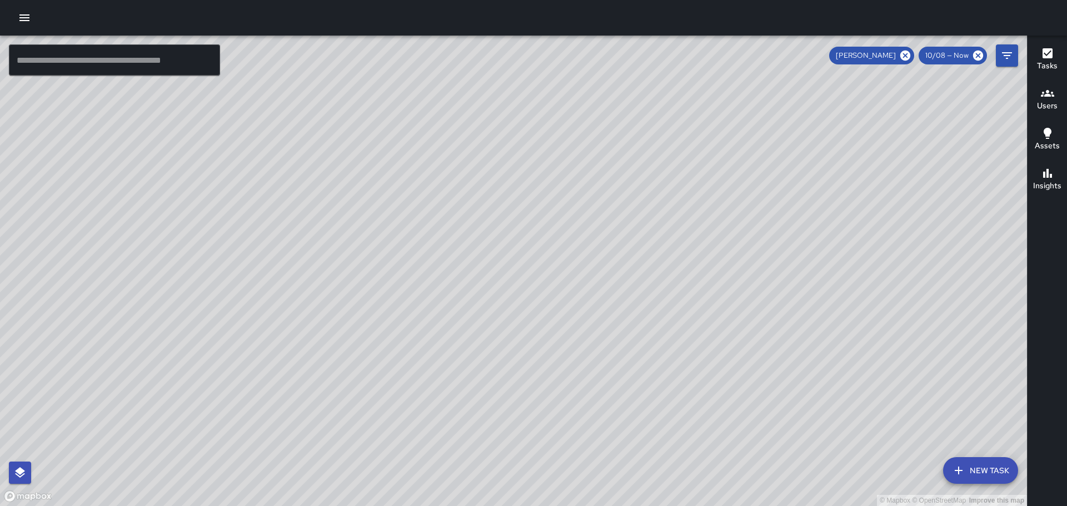
click at [373, 292] on div "© Mapbox © OpenStreetMap Improve this map" at bounding box center [513, 271] width 1027 height 471
click at [907, 52] on icon at bounding box center [905, 56] width 10 height 10
drag, startPoint x: 232, startPoint y: 178, endPoint x: 253, endPoint y: 219, distance: 47.0
click at [253, 219] on div "© Mapbox © OpenStreetMap Improve this map" at bounding box center [513, 271] width 1027 height 471
drag, startPoint x: 813, startPoint y: 284, endPoint x: 676, endPoint y: 204, distance: 158.6
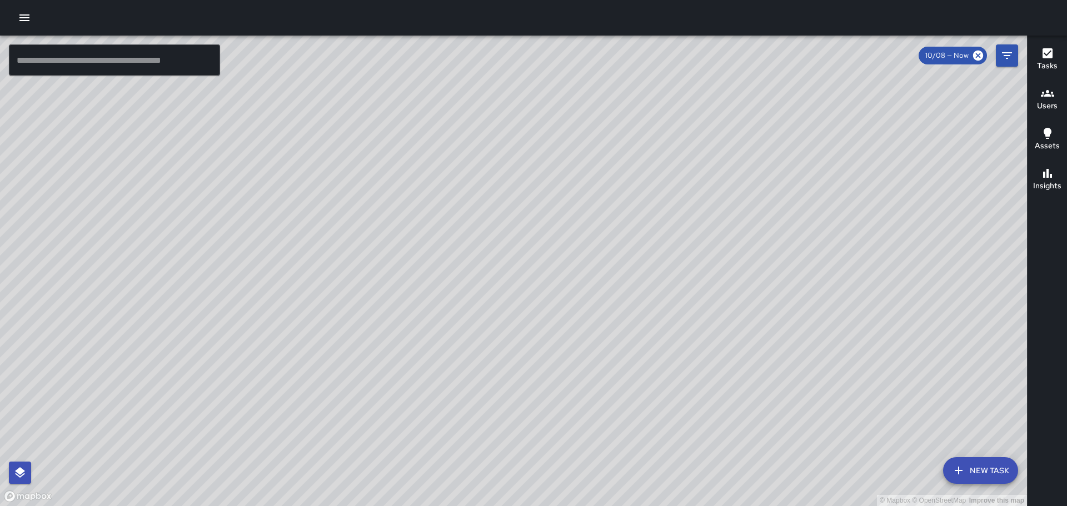
click at [685, 216] on div "© Mapbox © OpenStreetMap Improve this map" at bounding box center [513, 271] width 1027 height 471
drag, startPoint x: 750, startPoint y: 248, endPoint x: 726, endPoint y: 214, distance: 41.9
click at [726, 214] on div "© Mapbox © OpenStreetMap Improve this map" at bounding box center [513, 271] width 1027 height 471
click at [741, 224] on div "© Mapbox © OpenStreetMap Improve this map" at bounding box center [513, 271] width 1027 height 471
drag, startPoint x: 271, startPoint y: 221, endPoint x: 339, endPoint y: 275, distance: 87.8
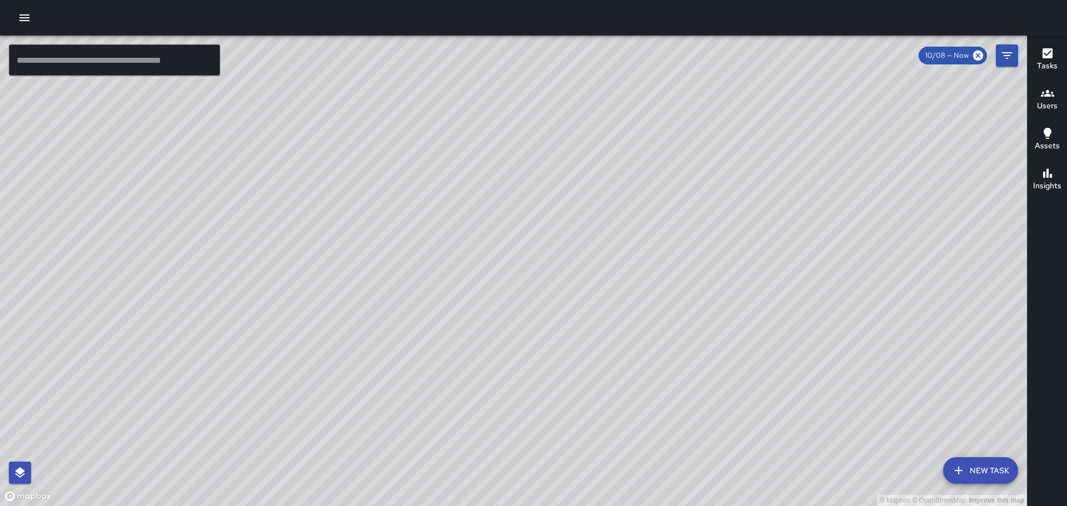
click at [338, 275] on div "© Mapbox © OpenStreetMap Improve this map" at bounding box center [513, 271] width 1027 height 471
drag, startPoint x: 351, startPoint y: 242, endPoint x: 371, endPoint y: 292, distance: 54.2
click at [371, 292] on div "© Mapbox © OpenStreetMap Improve this map" at bounding box center [513, 271] width 1027 height 471
drag, startPoint x: 508, startPoint y: 280, endPoint x: 545, endPoint y: 401, distance: 126.0
click at [545, 401] on div "© Mapbox © OpenStreetMap Improve this map" at bounding box center [513, 271] width 1027 height 471
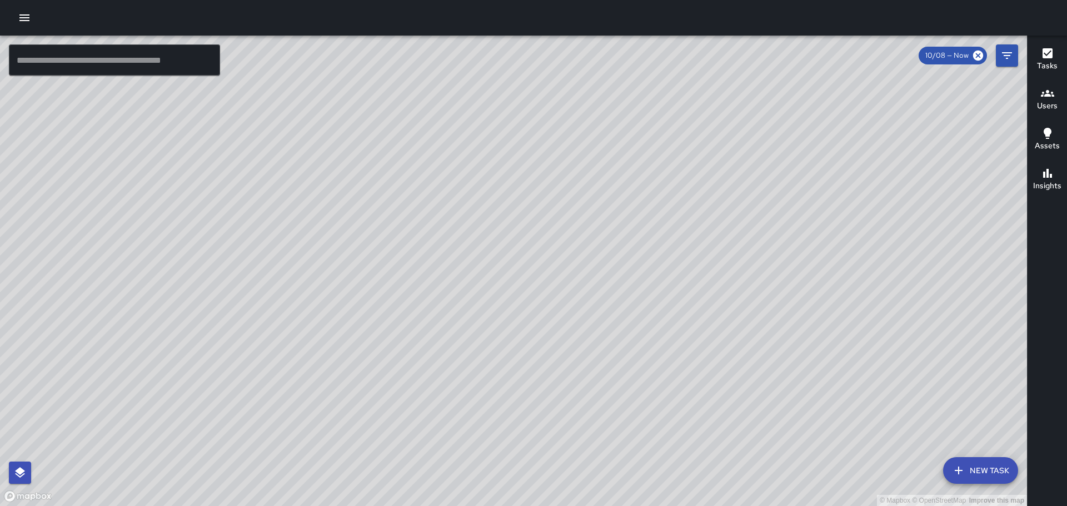
drag, startPoint x: 367, startPoint y: 270, endPoint x: 440, endPoint y: 300, distance: 78.7
click at [440, 301] on div "© Mapbox © OpenStreetMap Improve this map" at bounding box center [513, 271] width 1027 height 471
drag, startPoint x: 876, startPoint y: 312, endPoint x: 770, endPoint y: 226, distance: 136.7
click at [770, 226] on div "© Mapbox © OpenStreetMap Improve this map" at bounding box center [513, 271] width 1027 height 471
click at [1049, 99] on icon "button" at bounding box center [1047, 93] width 13 height 13
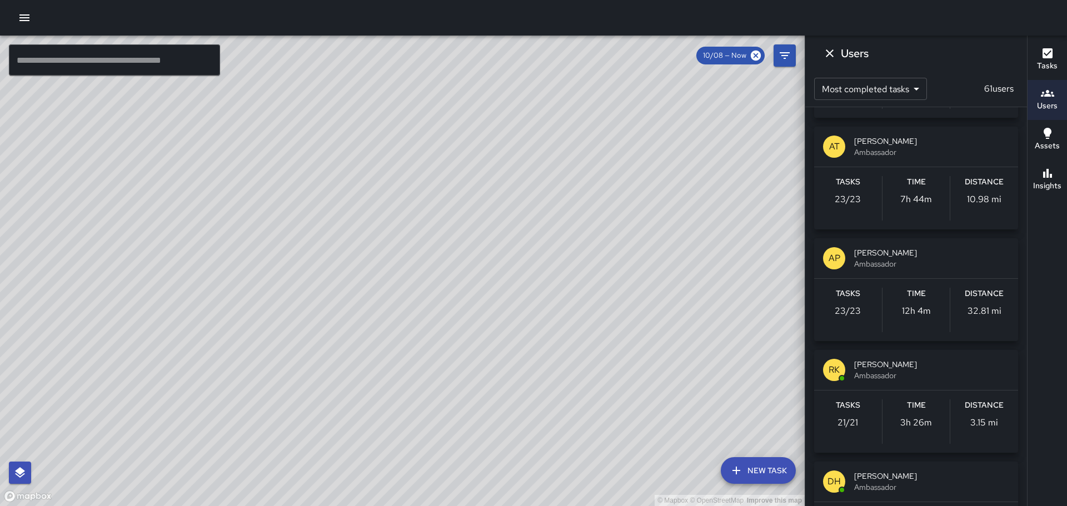
scroll to position [1222, 0]
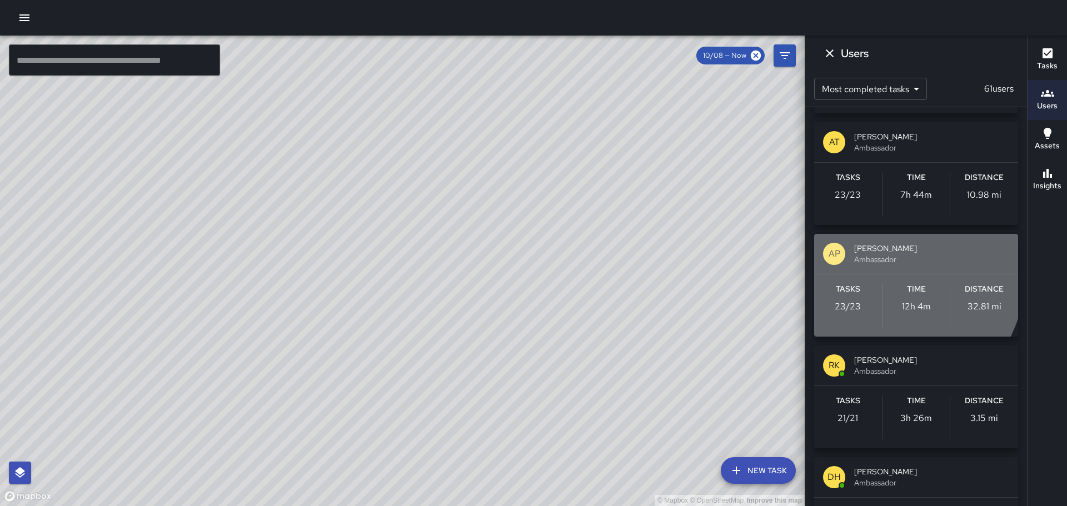
click at [839, 256] on p "AP" at bounding box center [834, 253] width 12 height 13
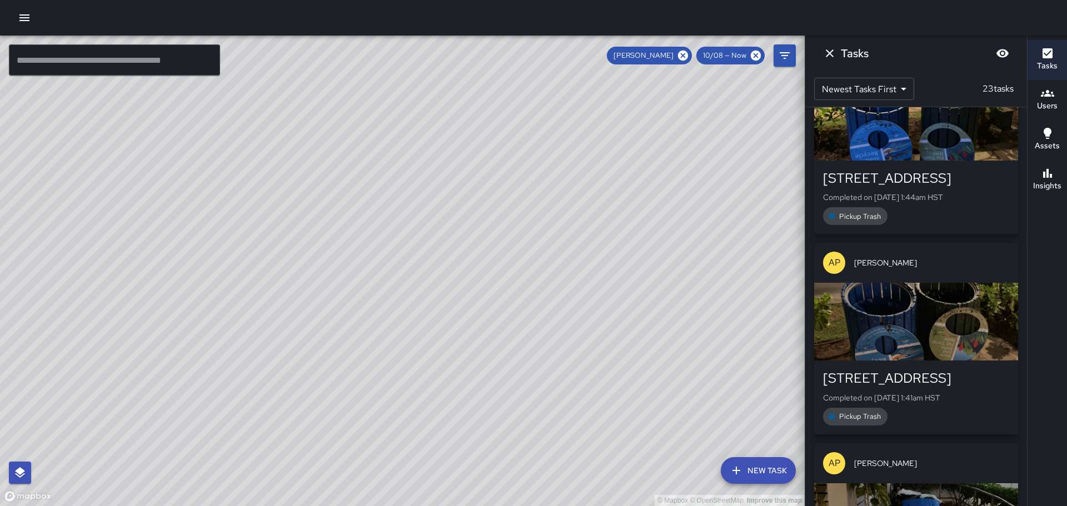
scroll to position [0, 0]
click at [826, 48] on icon "Dismiss" at bounding box center [829, 53] width 13 height 13
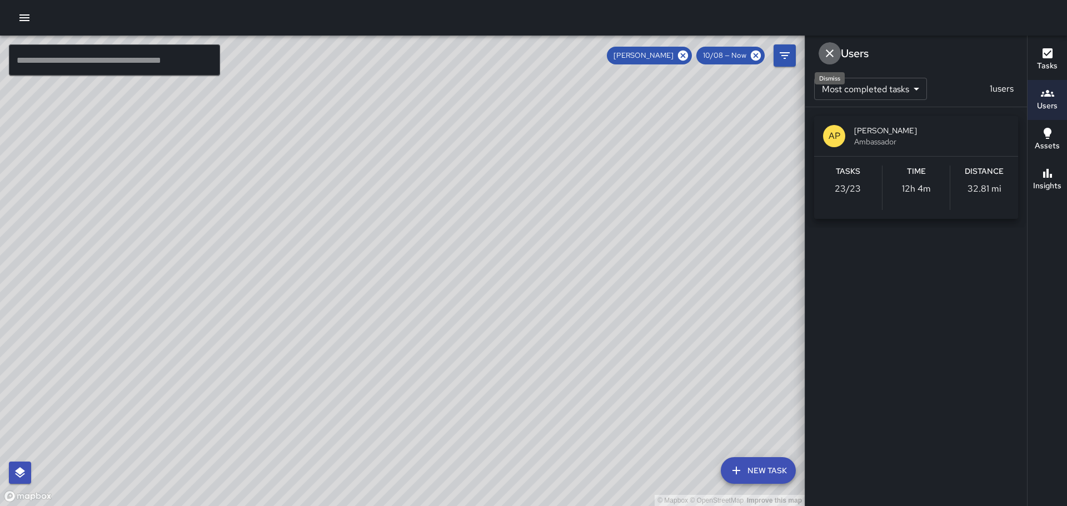
click at [828, 51] on icon "Dismiss" at bounding box center [830, 53] width 8 height 8
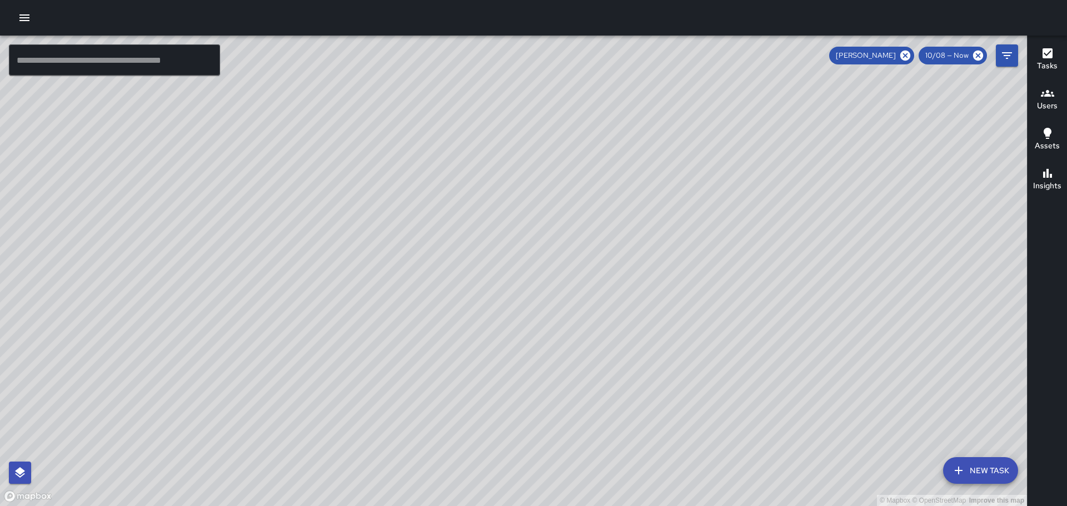
drag, startPoint x: 795, startPoint y: 253, endPoint x: 679, endPoint y: 329, distance: 138.9
click at [679, 329] on div "© Mapbox © OpenStreetMap Improve this map" at bounding box center [513, 271] width 1027 height 471
drag, startPoint x: 754, startPoint y: 221, endPoint x: 776, endPoint y: 214, distance: 23.4
click at [747, 232] on div "© Mapbox © OpenStreetMap Improve this map" at bounding box center [513, 271] width 1027 height 471
click at [1044, 173] on icon "button" at bounding box center [1047, 173] width 9 height 9
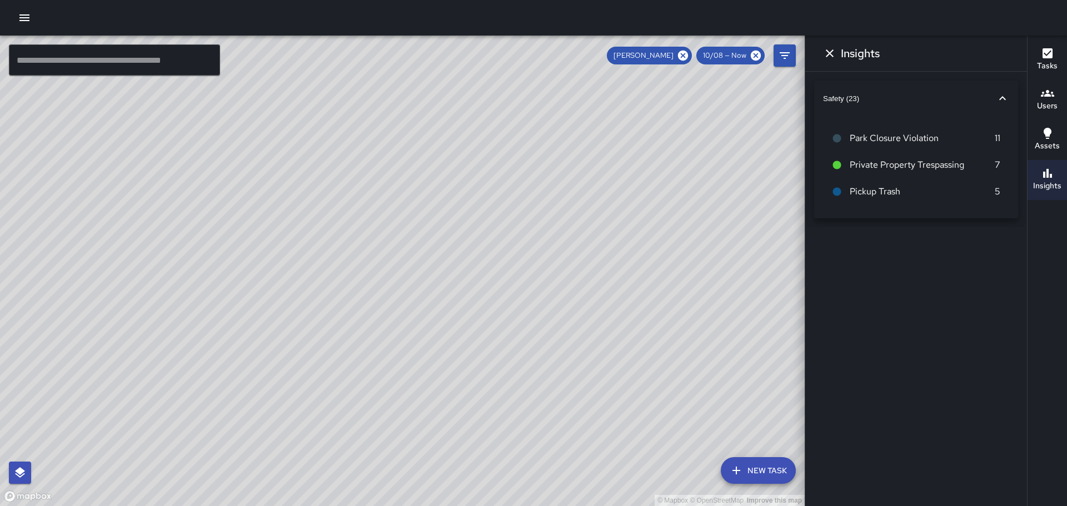
click at [1002, 98] on icon "button" at bounding box center [1002, 98] width 13 height 13
click at [830, 50] on icon "Dismiss" at bounding box center [829, 53] width 13 height 13
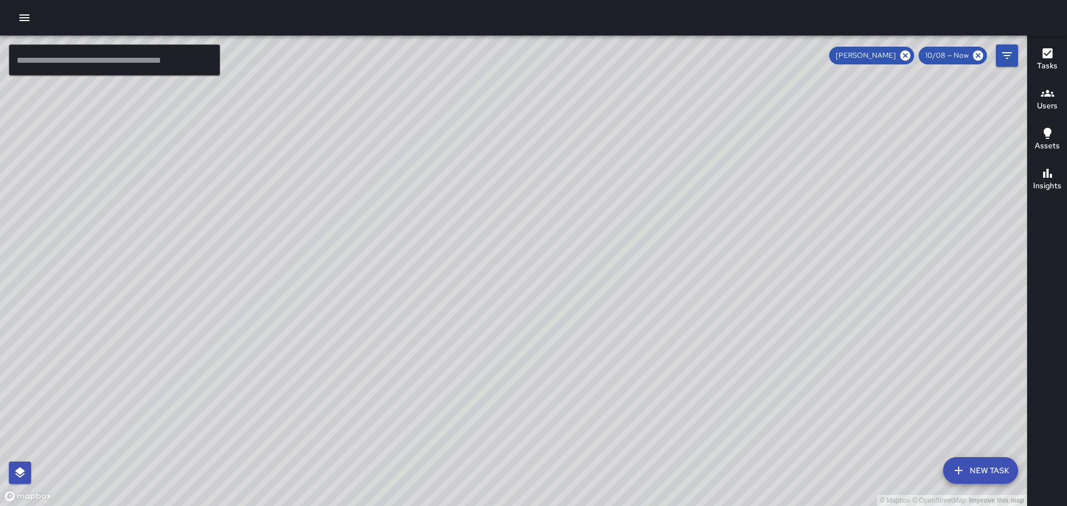
click at [1046, 58] on icon "button" at bounding box center [1047, 53] width 10 height 10
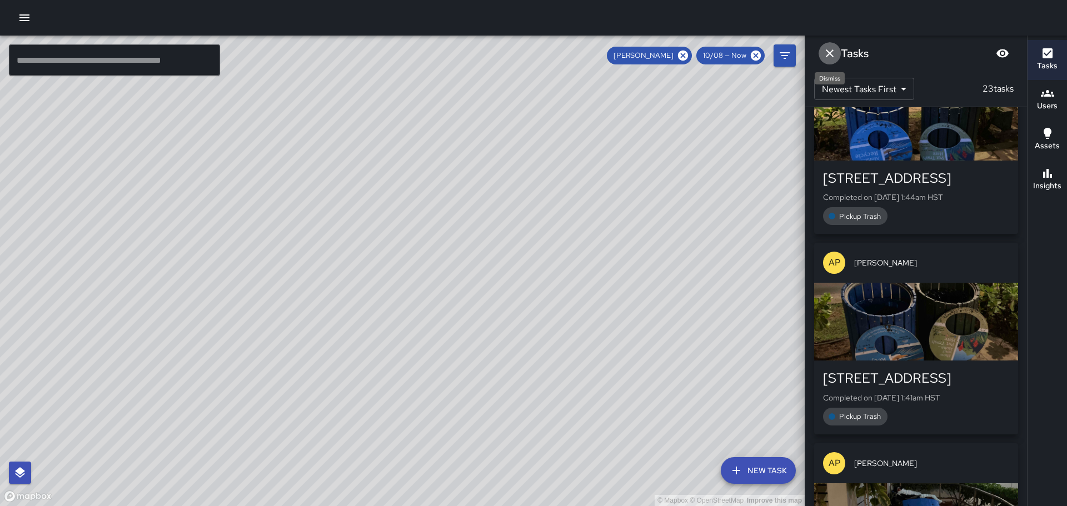
click at [830, 49] on icon "Dismiss" at bounding box center [829, 53] width 13 height 13
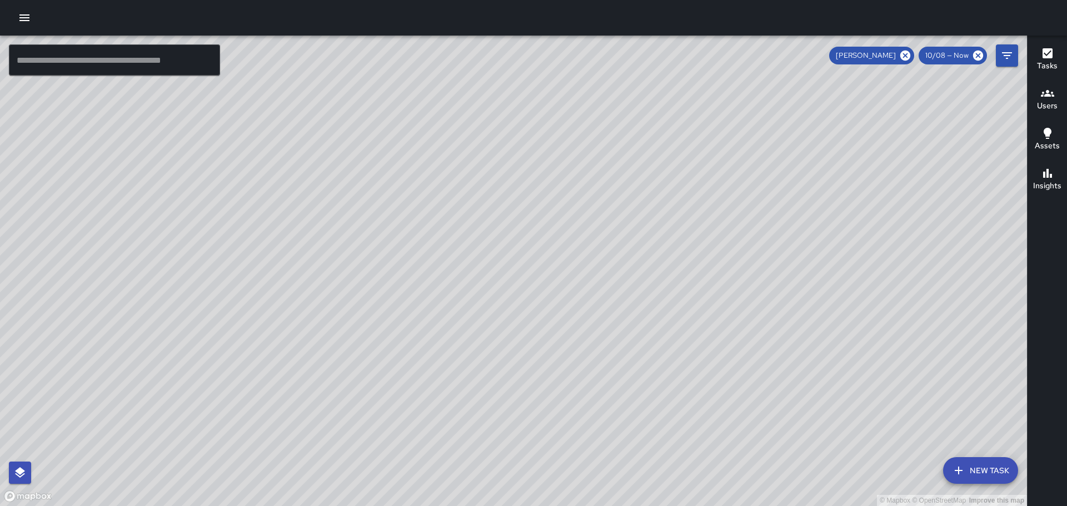
drag, startPoint x: 829, startPoint y: 299, endPoint x: 748, endPoint y: 215, distance: 116.7
click at [764, 230] on div "© Mapbox © OpenStreetMap Improve this map" at bounding box center [513, 271] width 1027 height 471
drag, startPoint x: 803, startPoint y: 289, endPoint x: 764, endPoint y: 260, distance: 48.5
click at [770, 269] on div "© Mapbox © OpenStreetMap Improve this map" at bounding box center [513, 271] width 1027 height 471
drag, startPoint x: 663, startPoint y: 197, endPoint x: 563, endPoint y: 303, distance: 146.2
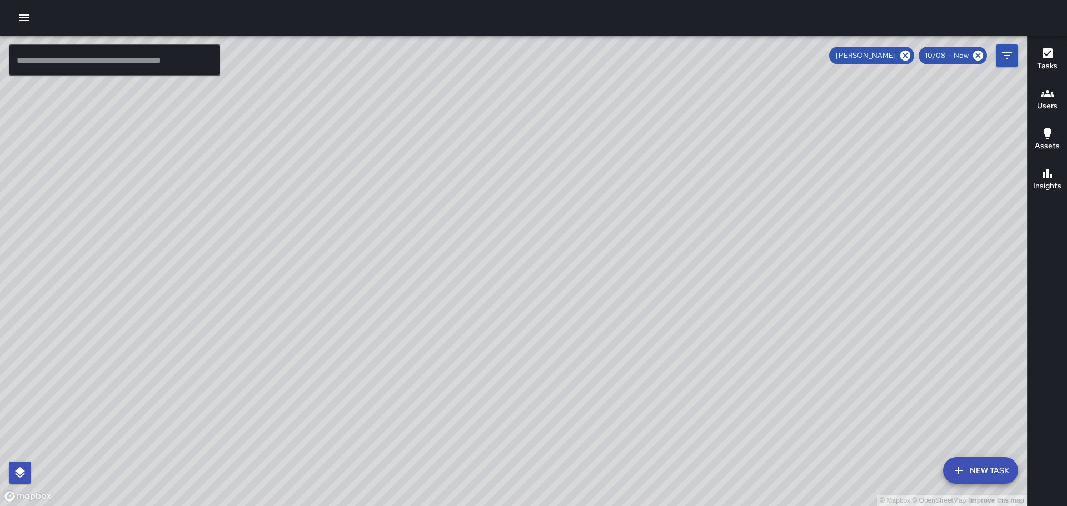
click at [639, 295] on div "© Mapbox © OpenStreetMap Improve this map" at bounding box center [513, 271] width 1027 height 471
drag, startPoint x: 186, startPoint y: 228, endPoint x: 524, endPoint y: 357, distance: 361.8
click at [524, 358] on div "© Mapbox © OpenStreetMap Improve this map" at bounding box center [513, 271] width 1027 height 471
drag, startPoint x: 441, startPoint y: 277, endPoint x: 715, endPoint y: 255, distance: 274.8
click at [725, 251] on div "© Mapbox © OpenStreetMap Improve this map" at bounding box center [513, 271] width 1027 height 471
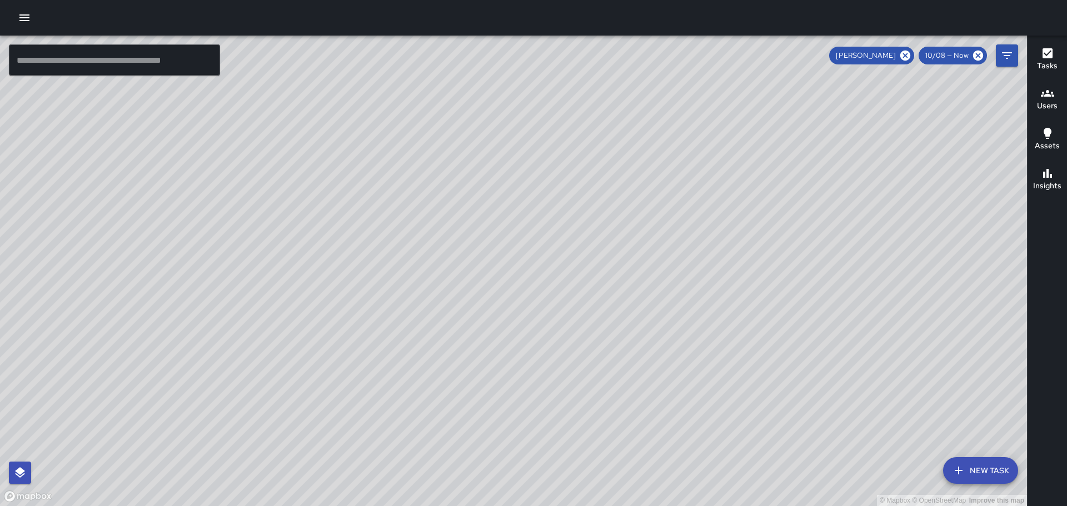
drag, startPoint x: 494, startPoint y: 343, endPoint x: 423, endPoint y: 246, distance: 120.0
click at [423, 247] on div "© Mapbox © OpenStreetMap Improve this map" at bounding box center [513, 271] width 1027 height 471
drag, startPoint x: 730, startPoint y: 326, endPoint x: 684, endPoint y: 274, distance: 68.8
click at [688, 277] on div "© Mapbox © OpenStreetMap Improve this map" at bounding box center [513, 271] width 1027 height 471
drag, startPoint x: 817, startPoint y: 341, endPoint x: 546, endPoint y: 72, distance: 381.9
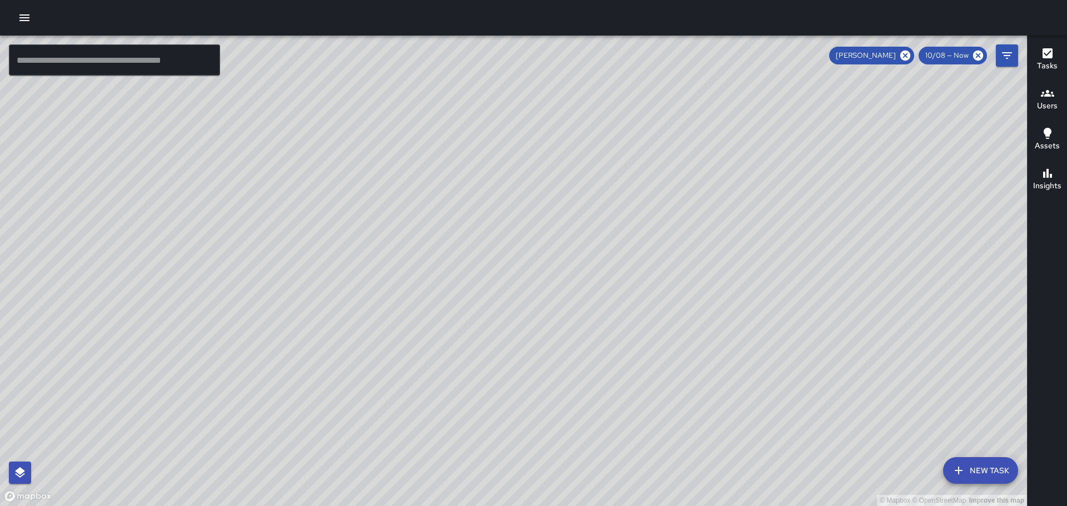
click at [547, 64] on div "© Mapbox © OpenStreetMap Improve this map" at bounding box center [513, 271] width 1027 height 471
drag, startPoint x: 672, startPoint y: 261, endPoint x: 633, endPoint y: 190, distance: 81.3
click at [640, 206] on div "© Mapbox © OpenStreetMap Improve this map" at bounding box center [513, 271] width 1027 height 471
click at [1055, 52] on div "Tasks" at bounding box center [1047, 60] width 21 height 26
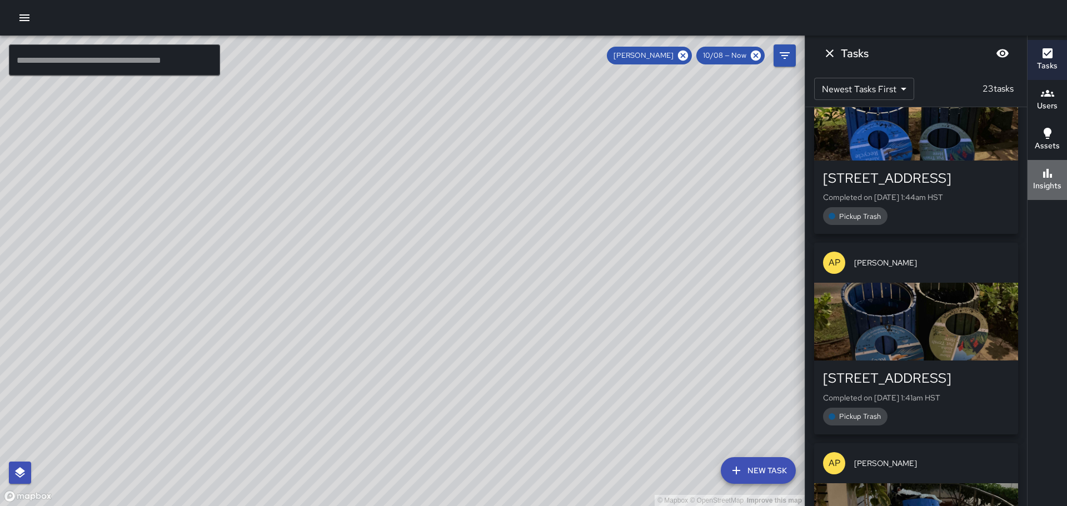
click at [1046, 179] on icon "button" at bounding box center [1047, 173] width 13 height 13
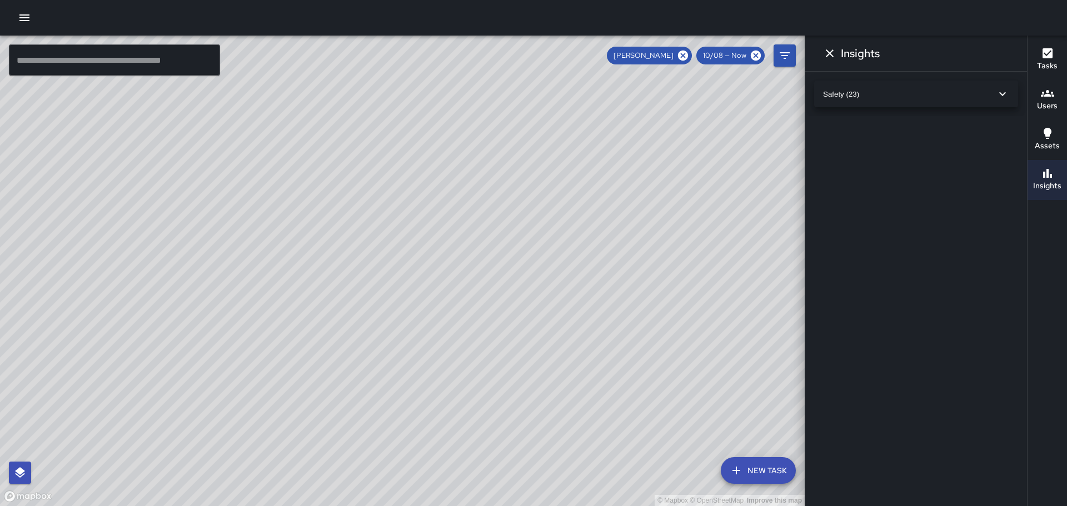
click at [1003, 91] on icon "button" at bounding box center [1002, 93] width 13 height 13
click at [682, 54] on icon at bounding box center [683, 56] width 10 height 10
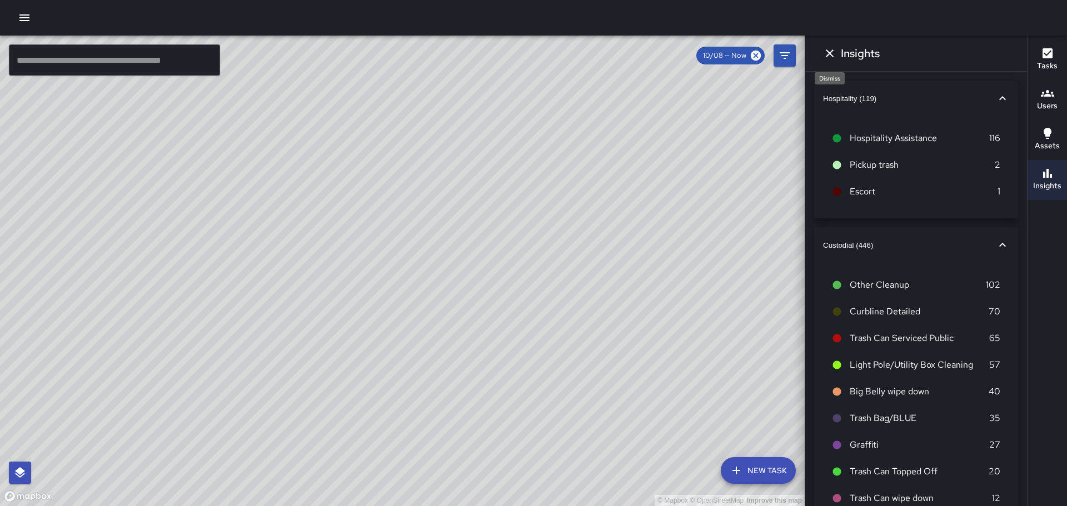
click at [826, 56] on icon "Dismiss" at bounding box center [829, 53] width 13 height 13
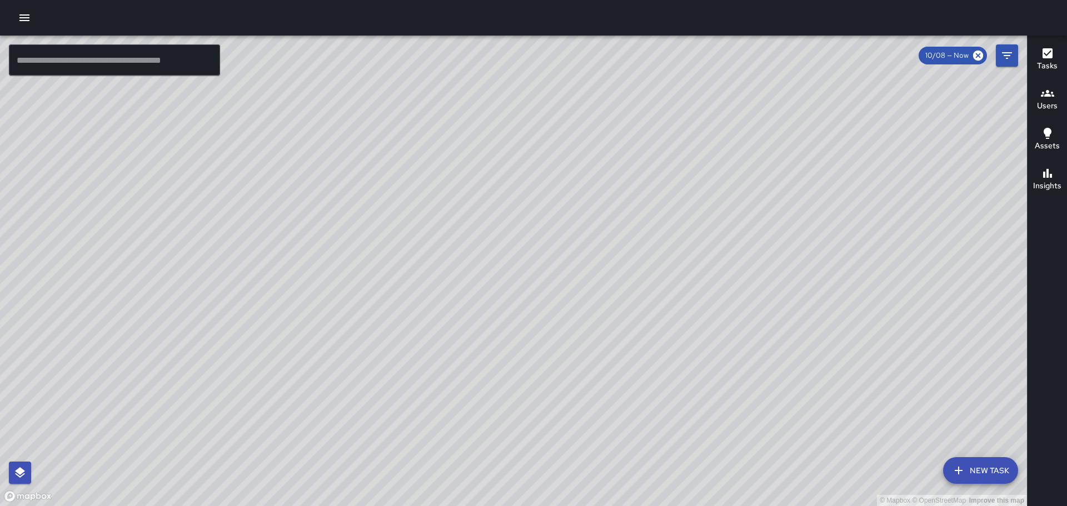
drag, startPoint x: 593, startPoint y: 298, endPoint x: 625, endPoint y: 322, distance: 39.2
click at [624, 322] on div "© Mapbox © OpenStreetMap Improve this map" at bounding box center [513, 271] width 1027 height 471
click at [706, 423] on div "© Mapbox © OpenStreetMap Improve this map" at bounding box center [513, 271] width 1027 height 471
drag, startPoint x: 437, startPoint y: 286, endPoint x: 846, endPoint y: 424, distance: 432.2
click at [877, 477] on div "© Mapbox © OpenStreetMap Improve this map" at bounding box center [513, 271] width 1027 height 471
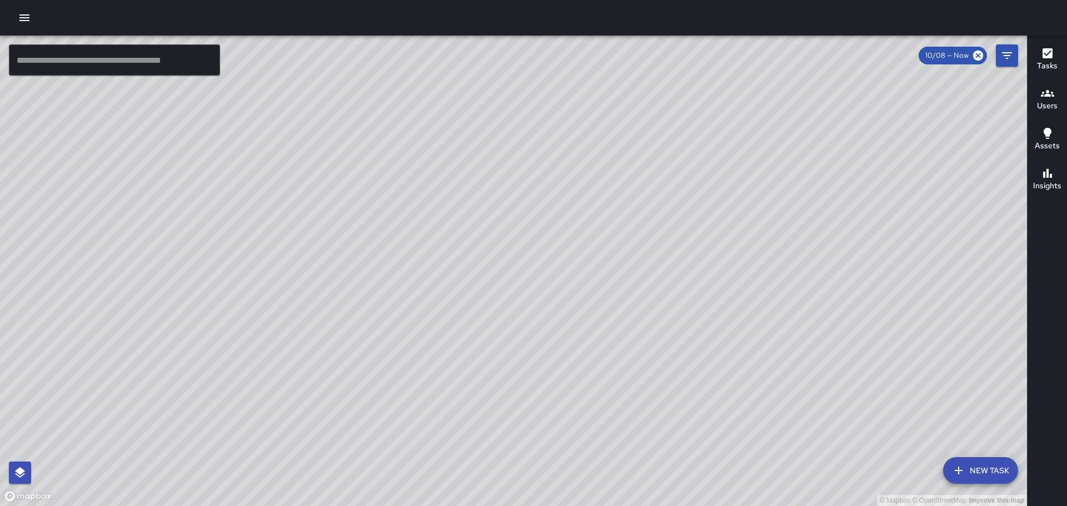
drag, startPoint x: 513, startPoint y: 236, endPoint x: 523, endPoint y: 363, distance: 127.7
click at [520, 369] on div "© Mapbox © OpenStreetMap Improve this map" at bounding box center [513, 271] width 1027 height 471
drag, startPoint x: 537, startPoint y: 286, endPoint x: 533, endPoint y: 394, distance: 108.4
click at [533, 394] on div "© Mapbox © OpenStreetMap Improve this map" at bounding box center [513, 271] width 1027 height 471
drag, startPoint x: 539, startPoint y: 211, endPoint x: 556, endPoint y: 318, distance: 108.6
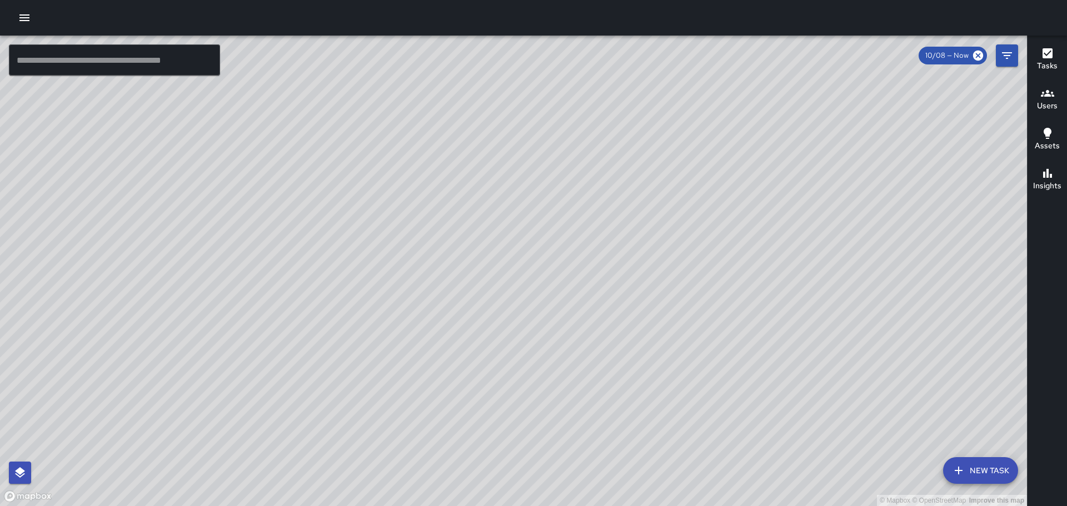
click at [556, 318] on div "© Mapbox © OpenStreetMap Improve this map" at bounding box center [513, 271] width 1027 height 471
drag, startPoint x: 270, startPoint y: 224, endPoint x: 435, endPoint y: 282, distance: 174.3
click at [497, 293] on div "© Mapbox © OpenStreetMap Improve this map" at bounding box center [513, 271] width 1027 height 471
drag, startPoint x: 229, startPoint y: 301, endPoint x: 458, endPoint y: 298, distance: 228.4
click at [458, 298] on div "© Mapbox © OpenStreetMap Improve this map" at bounding box center [513, 271] width 1027 height 471
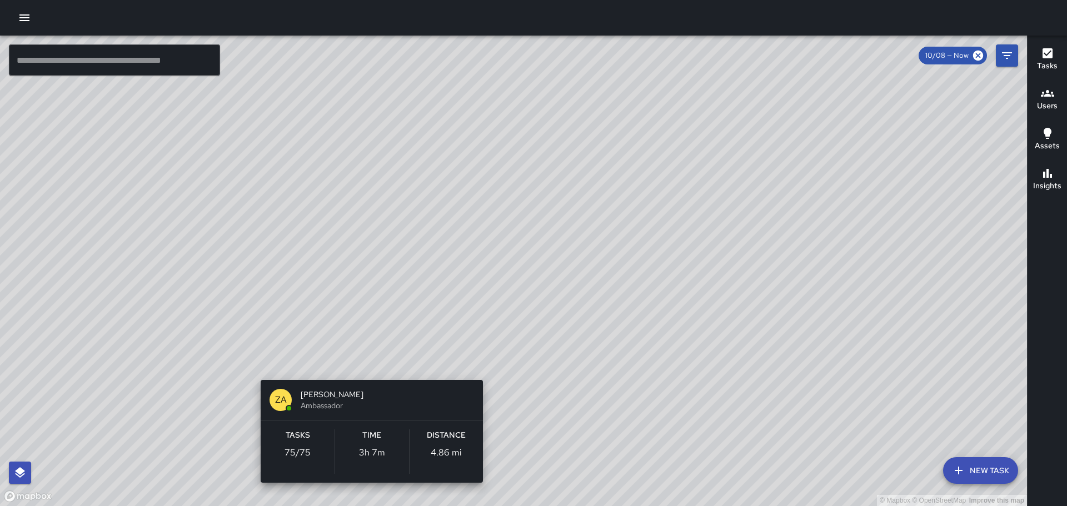
click at [362, 368] on div "© Mapbox © OpenStreetMap Improve this map ZA [PERSON_NAME] Ambassador Tasks 75 …" at bounding box center [513, 271] width 1027 height 471
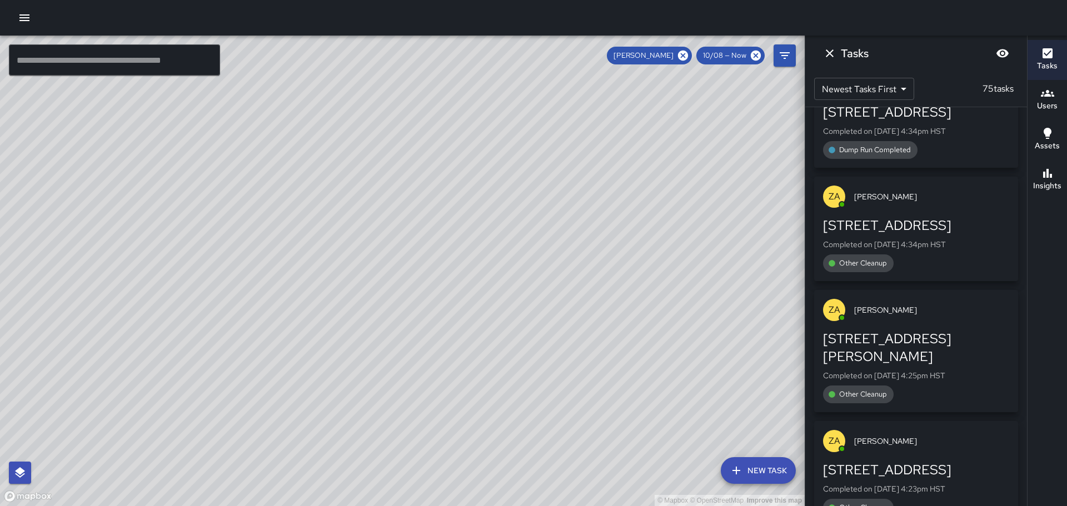
drag, startPoint x: 583, startPoint y: 401, endPoint x: 542, endPoint y: 284, distance: 123.9
click at [557, 323] on div "© Mapbox © OpenStreetMap Improve this map" at bounding box center [402, 271] width 805 height 471
drag, startPoint x: 639, startPoint y: 387, endPoint x: 540, endPoint y: 182, distance: 227.1
click at [546, 191] on div "© Mapbox © OpenStreetMap Improve this map" at bounding box center [402, 271] width 805 height 471
drag, startPoint x: 620, startPoint y: 304, endPoint x: 545, endPoint y: 142, distance: 178.7
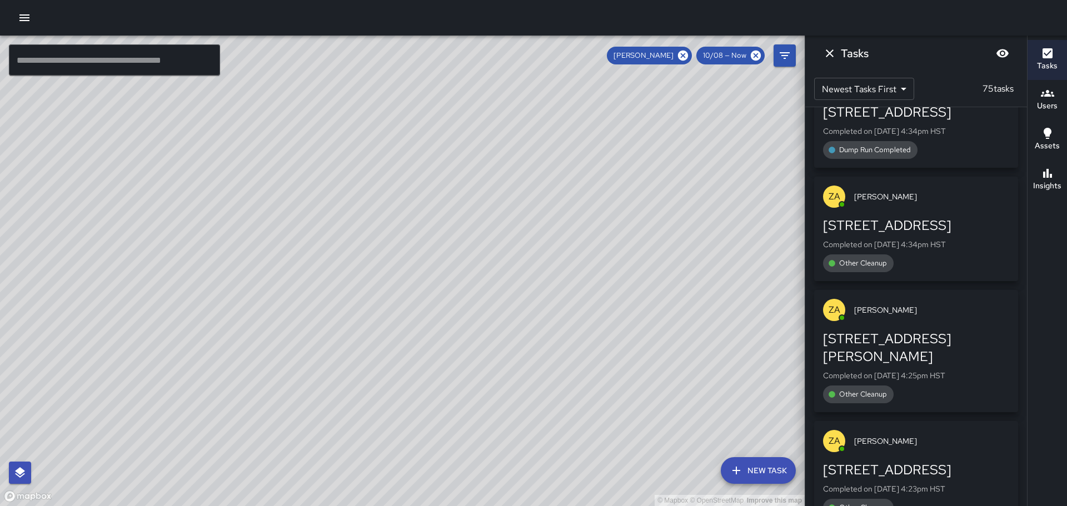
click at [541, 141] on div "© Mapbox © OpenStreetMap Improve this map" at bounding box center [402, 271] width 805 height 471
drag, startPoint x: 596, startPoint y: 301, endPoint x: 550, endPoint y: 185, distance: 124.2
click at [552, 189] on div "© Mapbox © OpenStreetMap Improve this map" at bounding box center [402, 271] width 805 height 471
drag, startPoint x: 558, startPoint y: 262, endPoint x: 513, endPoint y: 128, distance: 141.6
click at [516, 133] on div "© Mapbox © OpenStreetMap Improve this map" at bounding box center [402, 271] width 805 height 471
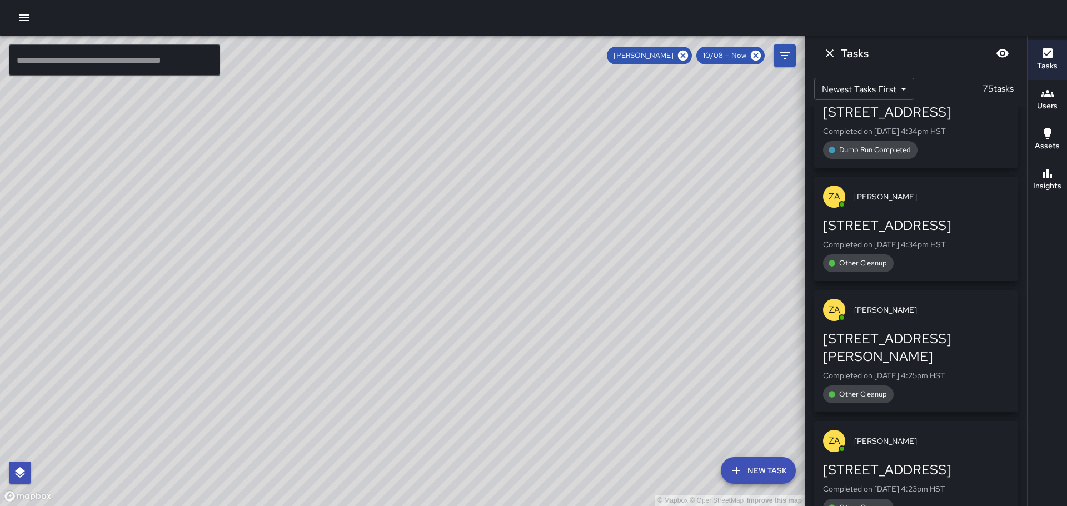
drag, startPoint x: 604, startPoint y: 299, endPoint x: 553, endPoint y: 129, distance: 178.1
click at [553, 131] on div "© Mapbox © OpenStreetMap Improve this map" at bounding box center [402, 271] width 805 height 471
drag, startPoint x: 578, startPoint y: 263, endPoint x: 583, endPoint y: 158, distance: 105.7
click at [582, 154] on div "© Mapbox © OpenStreetMap Improve this map" at bounding box center [402, 271] width 805 height 471
drag, startPoint x: 344, startPoint y: 328, endPoint x: 361, endPoint y: 385, distance: 59.2
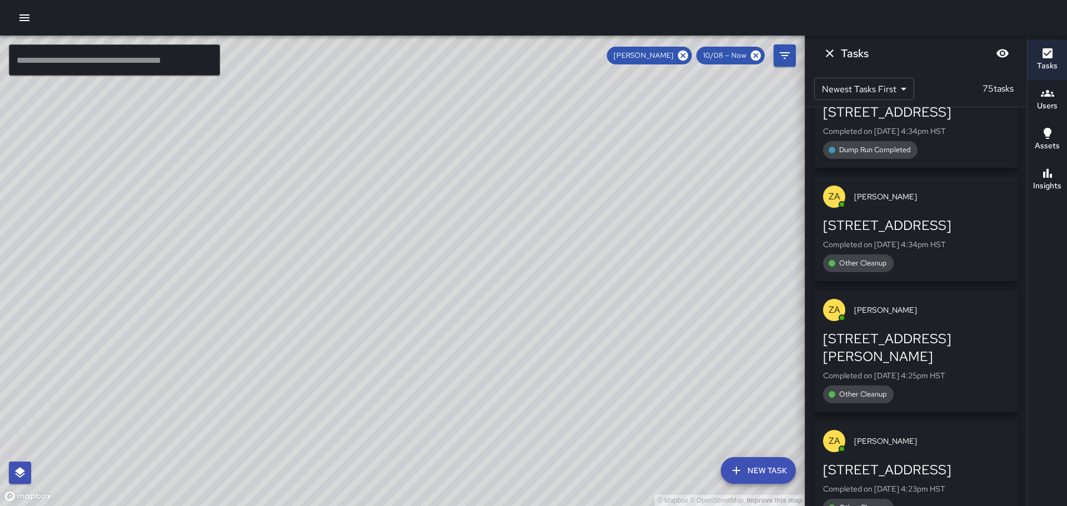
click at [361, 385] on div "© Mapbox © OpenStreetMap Improve this map" at bounding box center [402, 271] width 805 height 471
click at [313, 314] on div "© Mapbox © OpenStreetMap Improve this map" at bounding box center [402, 271] width 805 height 471
drag, startPoint x: 231, startPoint y: 319, endPoint x: 239, endPoint y: 329, distance: 13.5
click at [239, 329] on div "© Mapbox © OpenStreetMap Improve this map" at bounding box center [402, 271] width 805 height 471
drag, startPoint x: 556, startPoint y: 330, endPoint x: 570, endPoint y: 272, distance: 59.4
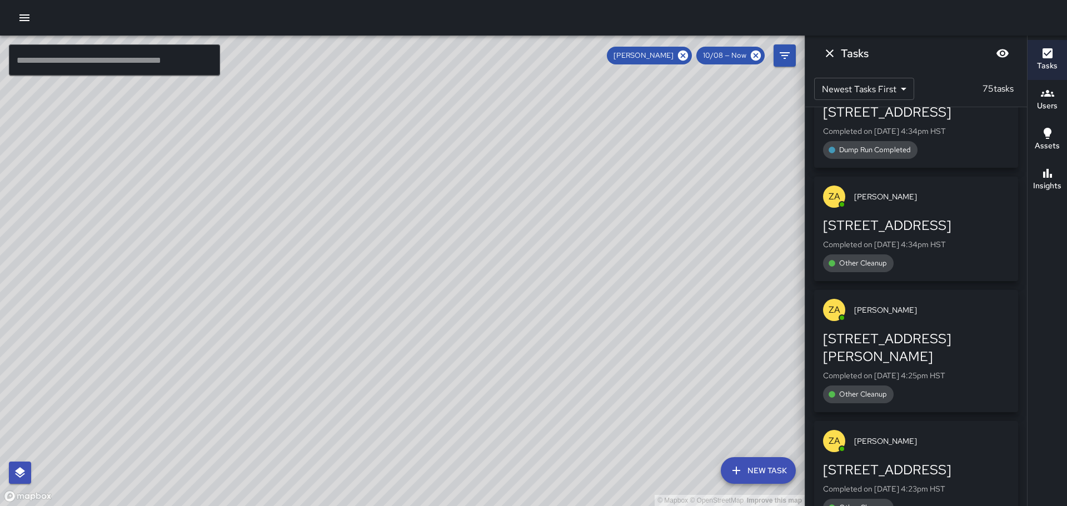
click at [551, 294] on div "© Mapbox © OpenStreetMap Improve this map" at bounding box center [402, 271] width 805 height 471
drag, startPoint x: 556, startPoint y: 319, endPoint x: 556, endPoint y: 252, distance: 67.2
click at [556, 252] on div "© Mapbox © OpenStreetMap Improve this map" at bounding box center [402, 271] width 805 height 471
drag, startPoint x: 485, startPoint y: 227, endPoint x: 494, endPoint y: 277, distance: 50.3
click at [494, 277] on div "© Mapbox © OpenStreetMap Improve this map" at bounding box center [402, 271] width 805 height 471
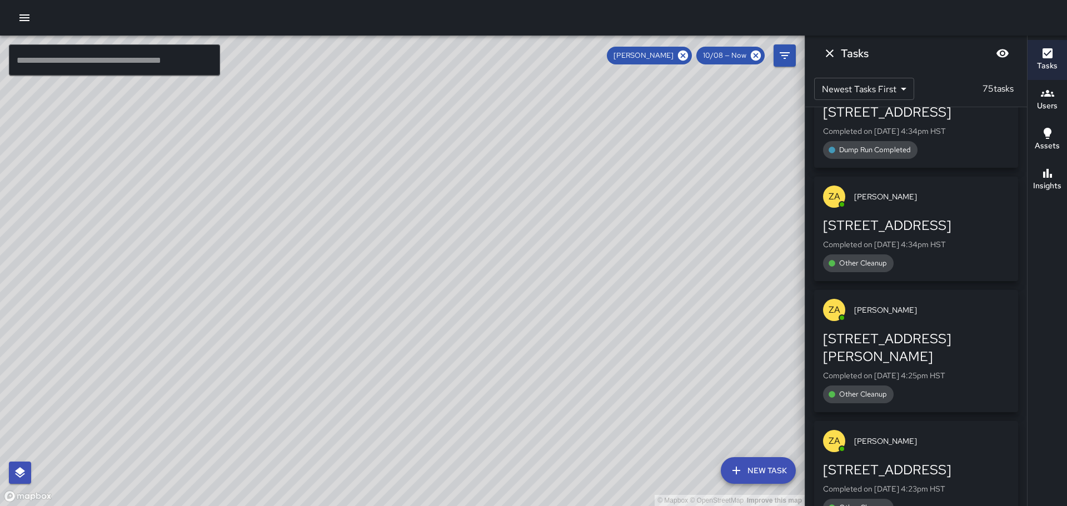
drag, startPoint x: 567, startPoint y: 430, endPoint x: 423, endPoint y: 150, distance: 314.9
click at [427, 157] on div "© Mapbox © OpenStreetMap Improve this map" at bounding box center [402, 271] width 805 height 471
drag, startPoint x: 713, startPoint y: 351, endPoint x: 656, endPoint y: 232, distance: 132.7
click at [656, 233] on div "© Mapbox © OpenStreetMap Improve this map" at bounding box center [402, 271] width 805 height 471
drag, startPoint x: 608, startPoint y: 291, endPoint x: 548, endPoint y: 239, distance: 79.2
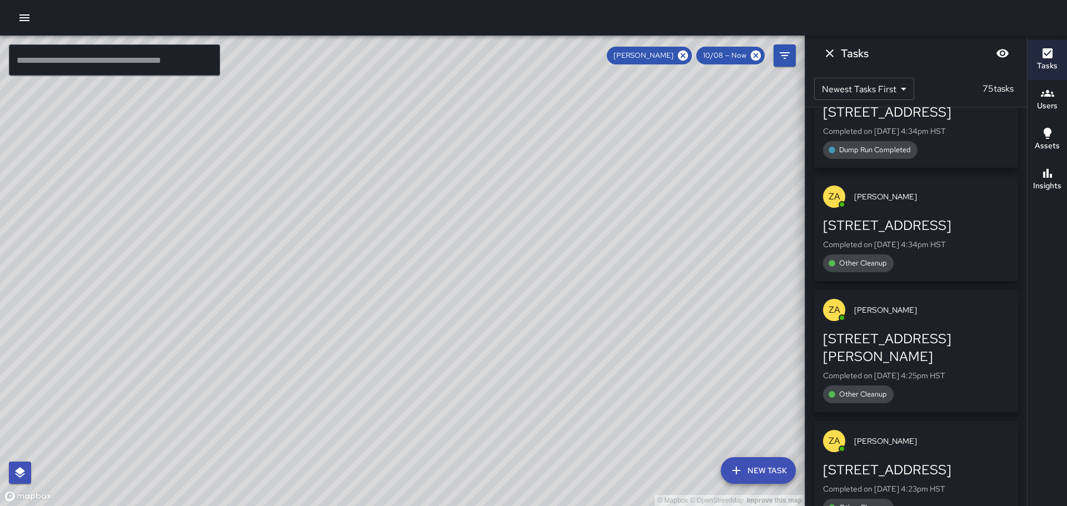
click at [548, 239] on div "© Mapbox © OpenStreetMap Improve this map" at bounding box center [402, 271] width 805 height 471
drag, startPoint x: 557, startPoint y: 321, endPoint x: 535, endPoint y: 321, distance: 22.2
click at [535, 321] on div "© Mapbox © OpenStreetMap Improve this map" at bounding box center [402, 271] width 805 height 471
drag, startPoint x: 531, startPoint y: 394, endPoint x: 507, endPoint y: 314, distance: 83.5
click at [537, 455] on div "© Mapbox © OpenStreetMap Improve this map" at bounding box center [402, 271] width 805 height 471
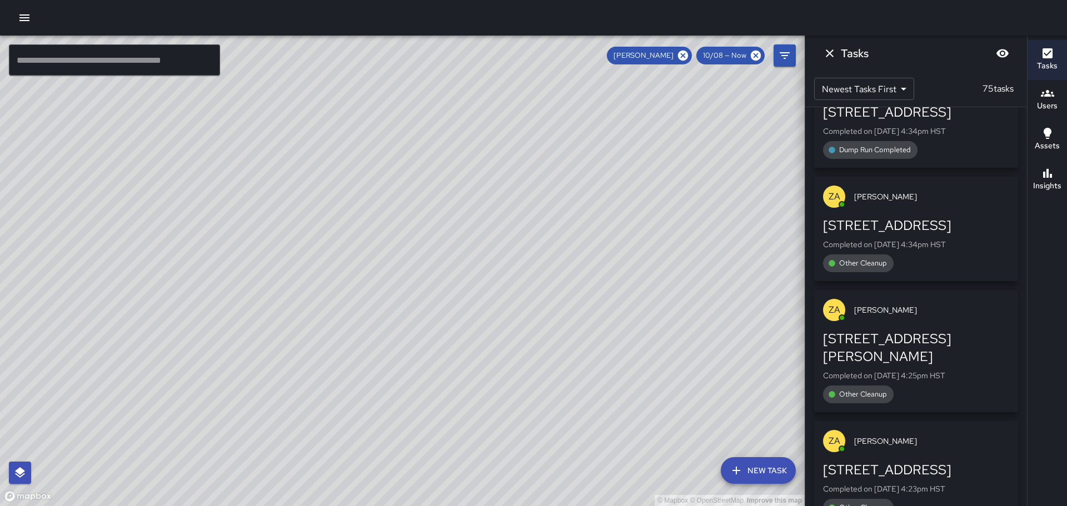
drag, startPoint x: 469, startPoint y: 269, endPoint x: 424, endPoint y: 215, distance: 70.6
click at [424, 215] on div "© Mapbox © OpenStreetMap Improve this map" at bounding box center [402, 271] width 805 height 471
drag, startPoint x: 591, startPoint y: 443, endPoint x: 430, endPoint y: 156, distance: 329.6
click at [433, 163] on div "© Mapbox © OpenStreetMap Improve this map" at bounding box center [402, 271] width 805 height 471
click at [827, 50] on icon "Dismiss" at bounding box center [829, 53] width 13 height 13
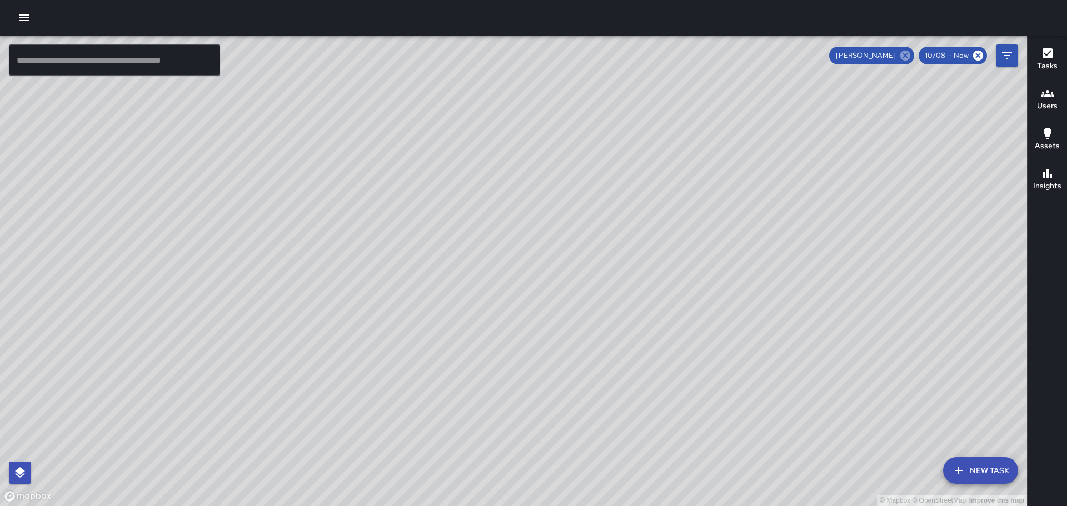
click at [909, 53] on icon at bounding box center [905, 56] width 10 height 10
click at [1049, 98] on icon "button" at bounding box center [1047, 93] width 13 height 13
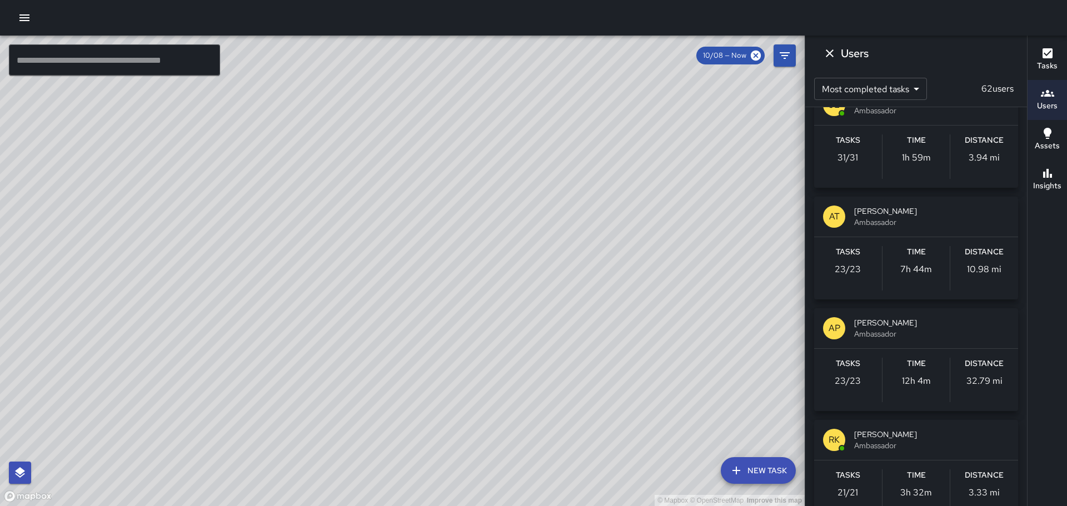
scroll to position [1167, 0]
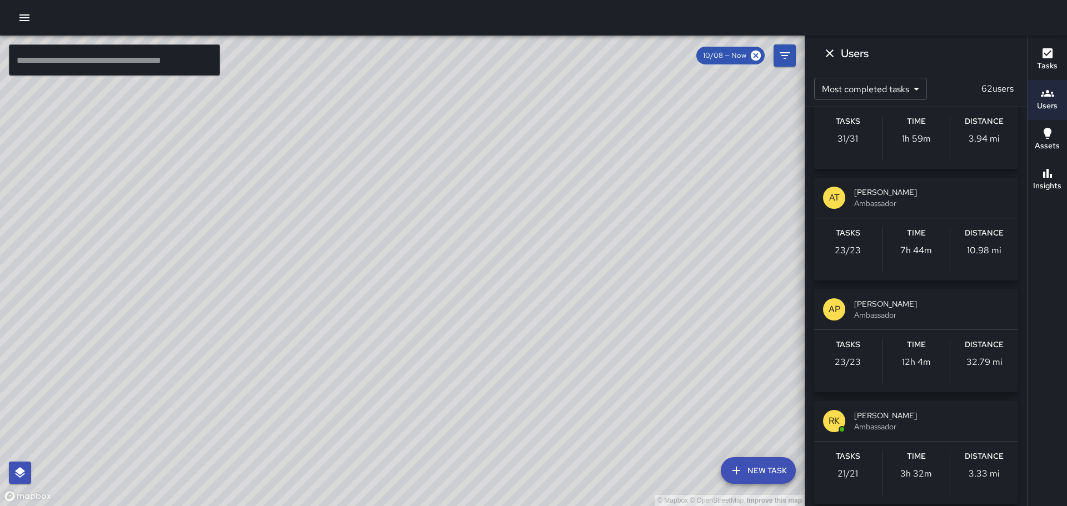
click at [833, 315] on p "AP" at bounding box center [834, 309] width 12 height 13
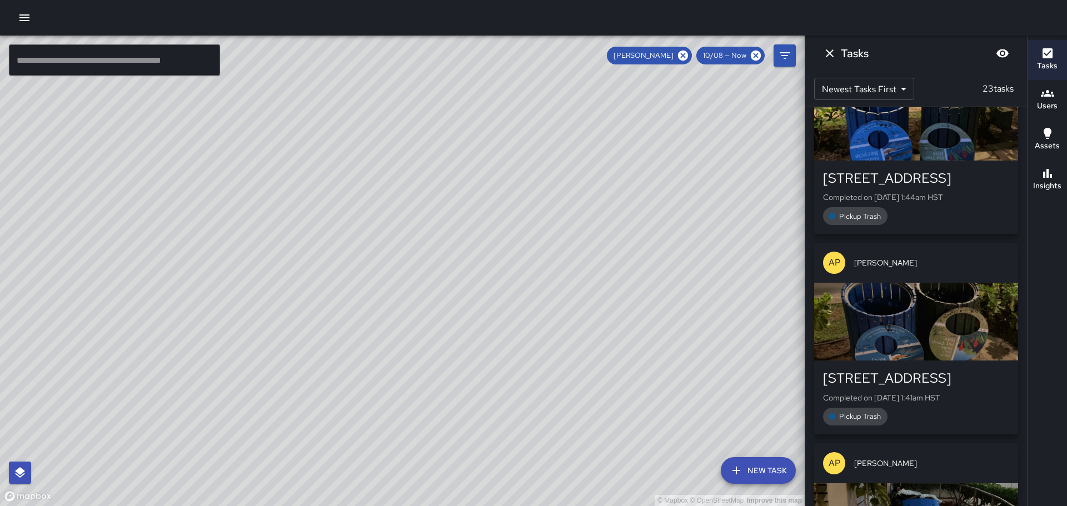
scroll to position [0, 0]
click at [833, 51] on icon "Dismiss" at bounding box center [830, 53] width 8 height 8
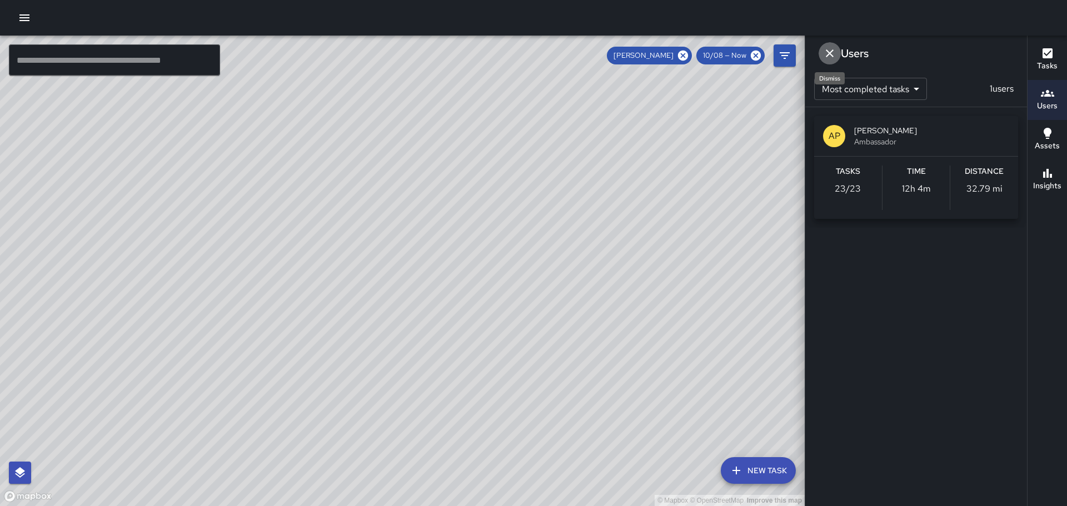
click at [829, 47] on icon "Dismiss" at bounding box center [829, 53] width 13 height 13
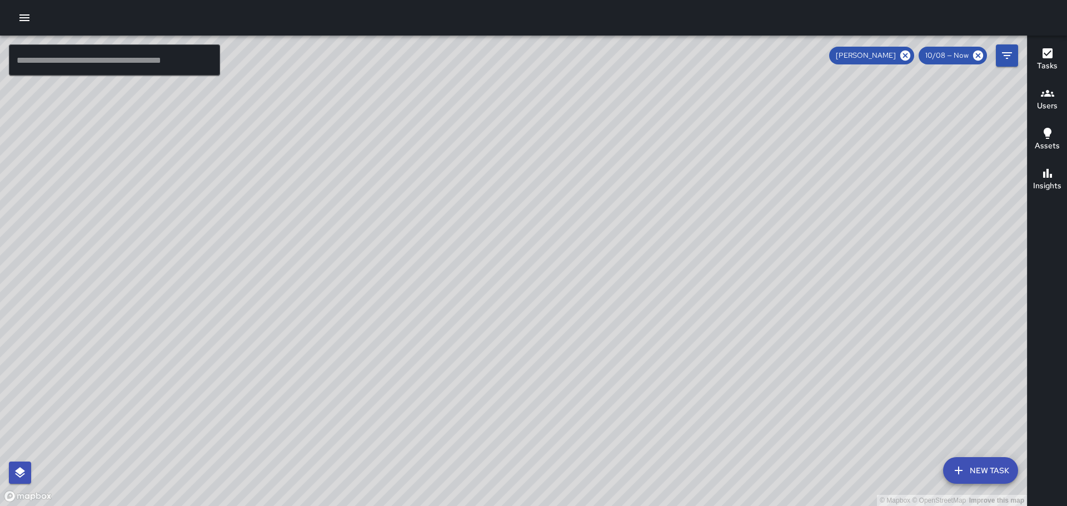
drag, startPoint x: 747, startPoint y: 232, endPoint x: 668, endPoint y: 292, distance: 99.6
click at [652, 299] on div "© Mapbox © OpenStreetMap Improve this map" at bounding box center [513, 271] width 1027 height 471
drag, startPoint x: 683, startPoint y: 129, endPoint x: 667, endPoint y: 265, distance: 136.5
click at [667, 265] on div "© Mapbox © OpenStreetMap Improve this map" at bounding box center [513, 271] width 1027 height 471
drag, startPoint x: 754, startPoint y: 303, endPoint x: 719, endPoint y: 232, distance: 79.3
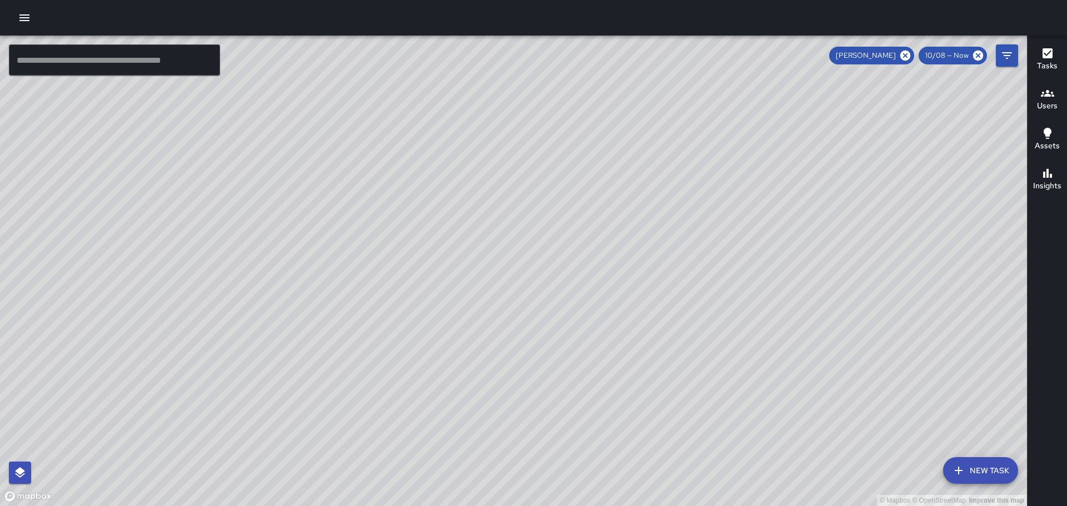
click at [719, 232] on div "© Mapbox © OpenStreetMap Improve this map" at bounding box center [513, 271] width 1027 height 471
drag, startPoint x: 771, startPoint y: 307, endPoint x: 711, endPoint y: 194, distance: 128.0
click at [711, 194] on div "© Mapbox © OpenStreetMap Improve this map" at bounding box center [513, 271] width 1027 height 471
drag, startPoint x: 658, startPoint y: 182, endPoint x: 685, endPoint y: 258, distance: 80.8
click at [685, 262] on div "© Mapbox © OpenStreetMap Improve this map" at bounding box center [513, 271] width 1027 height 471
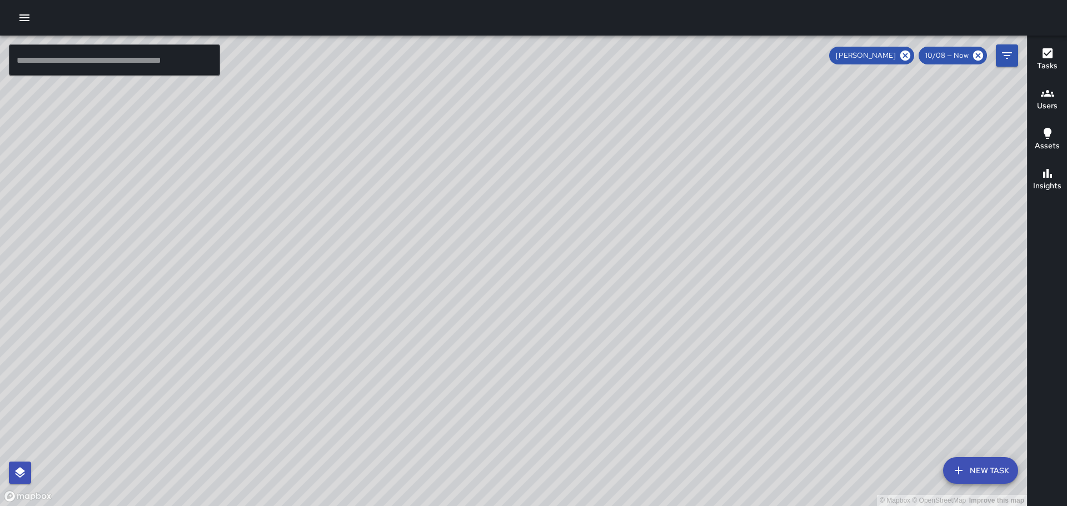
drag, startPoint x: 685, startPoint y: 242, endPoint x: 689, endPoint y: 189, distance: 52.9
click at [687, 190] on div "© Mapbox © OpenStreetMap Improve this map" at bounding box center [513, 271] width 1027 height 471
click at [1045, 177] on icon "button" at bounding box center [1047, 173] width 9 height 9
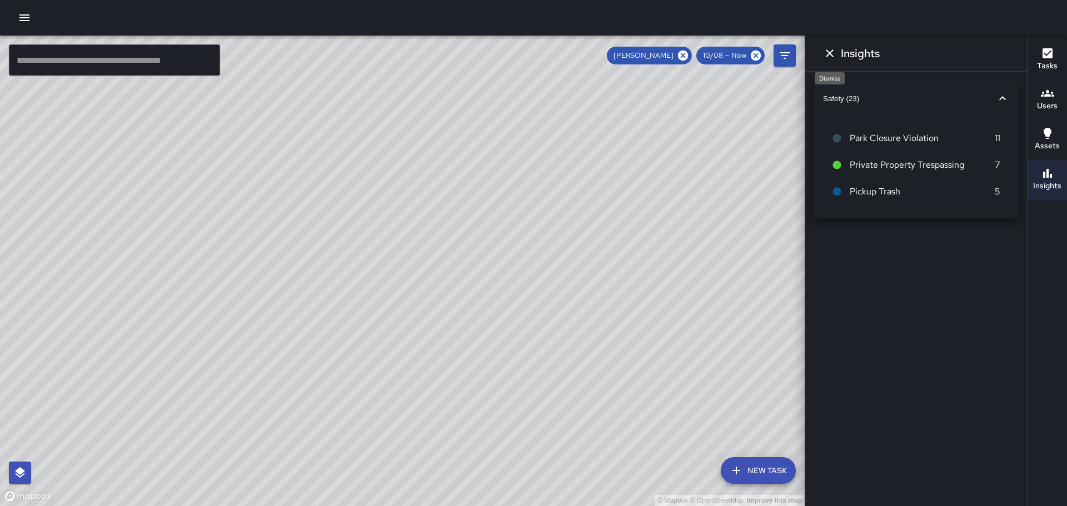
click at [829, 54] on icon "Dismiss" at bounding box center [830, 53] width 8 height 8
